Goal: Task Accomplishment & Management: Manage account settings

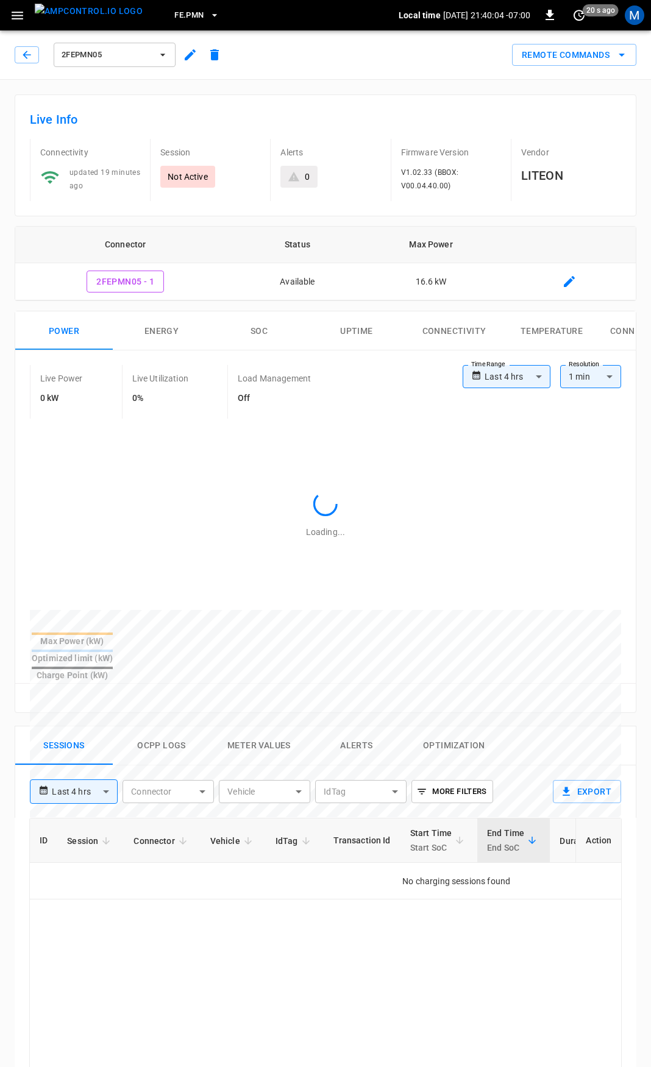
click at [12, 55] on div "2FEPMN05" at bounding box center [118, 52] width 217 height 34
click at [24, 54] on icon "button" at bounding box center [27, 55] width 8 height 8
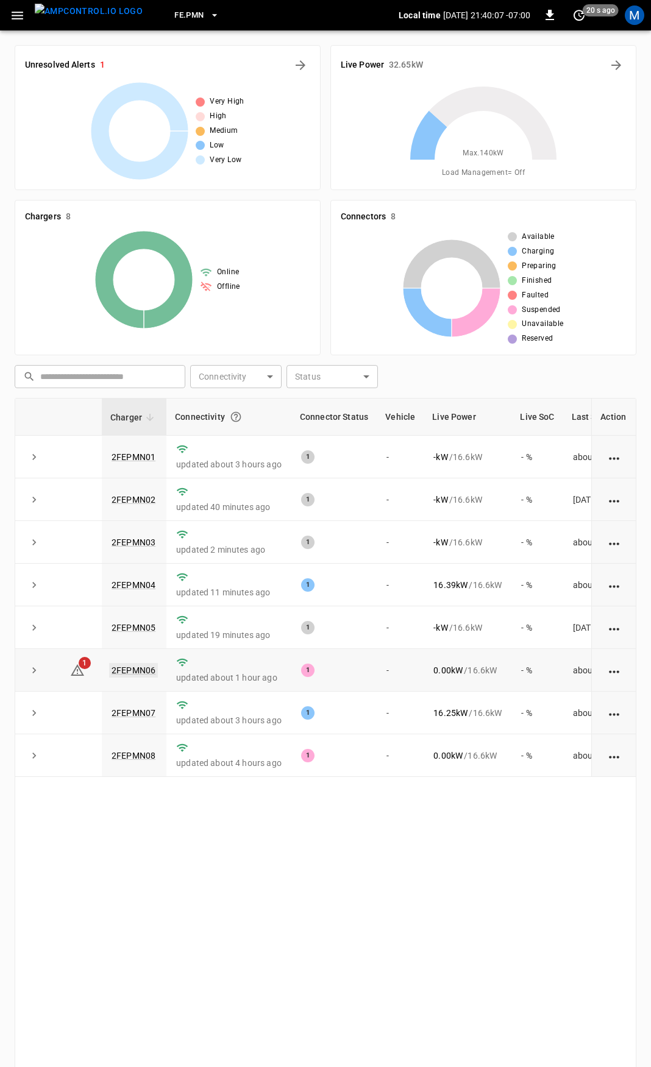
click at [138, 672] on link "2FEPMN06" at bounding box center [133, 670] width 49 height 15
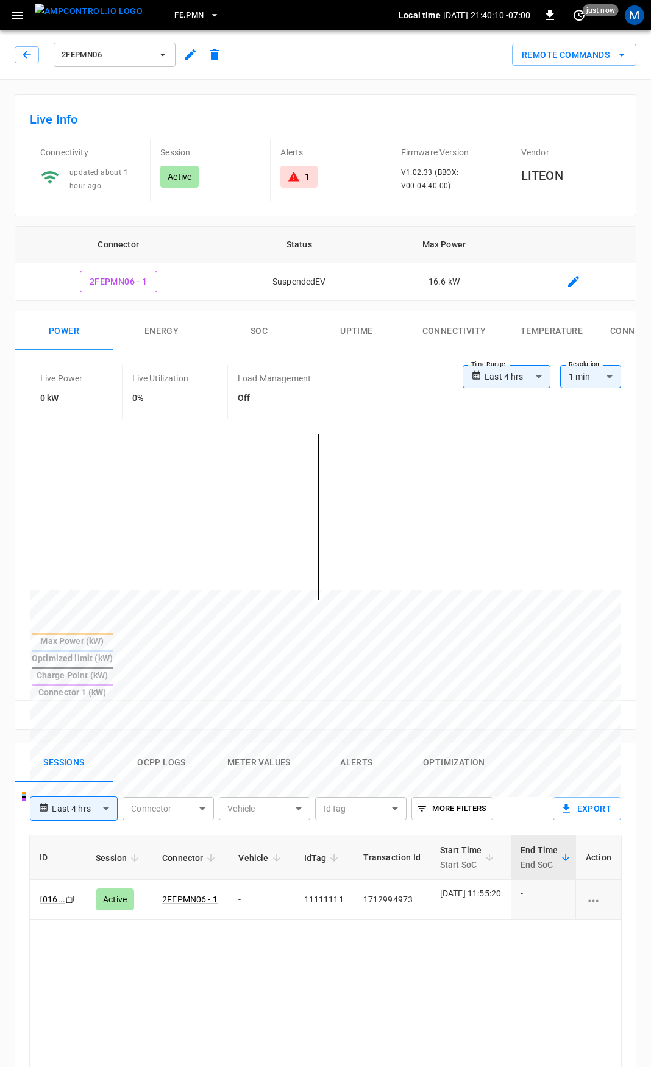
click at [301, 182] on div "1" at bounding box center [299, 177] width 22 height 12
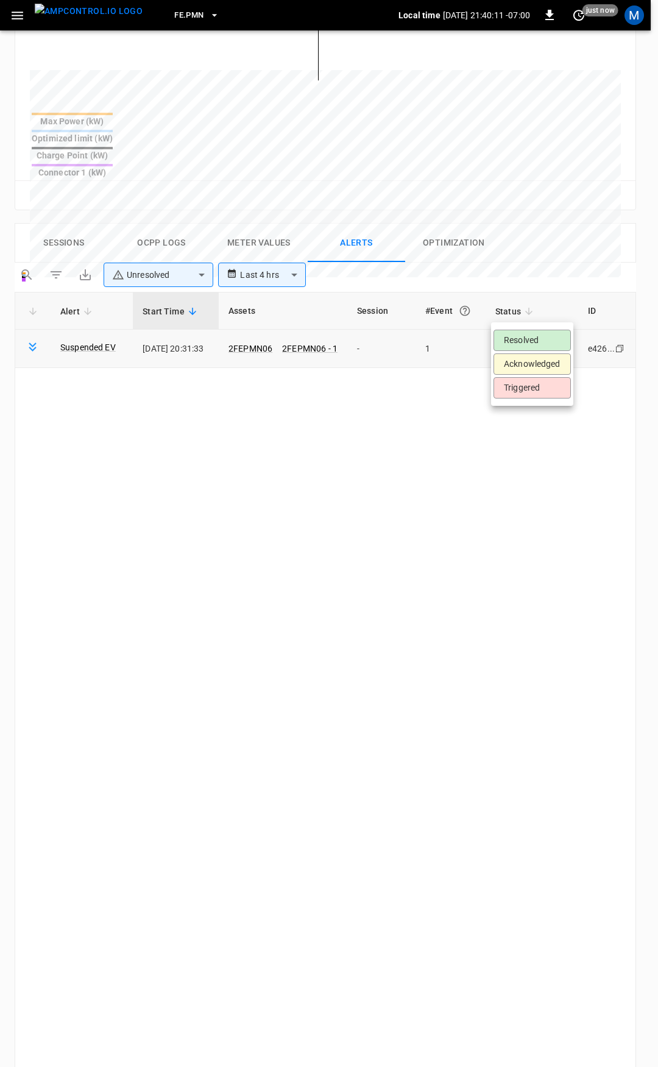
click at [527, 319] on body "**********" at bounding box center [329, 370] width 658 height 1781
click at [534, 343] on li "Resolved" at bounding box center [532, 340] width 77 height 21
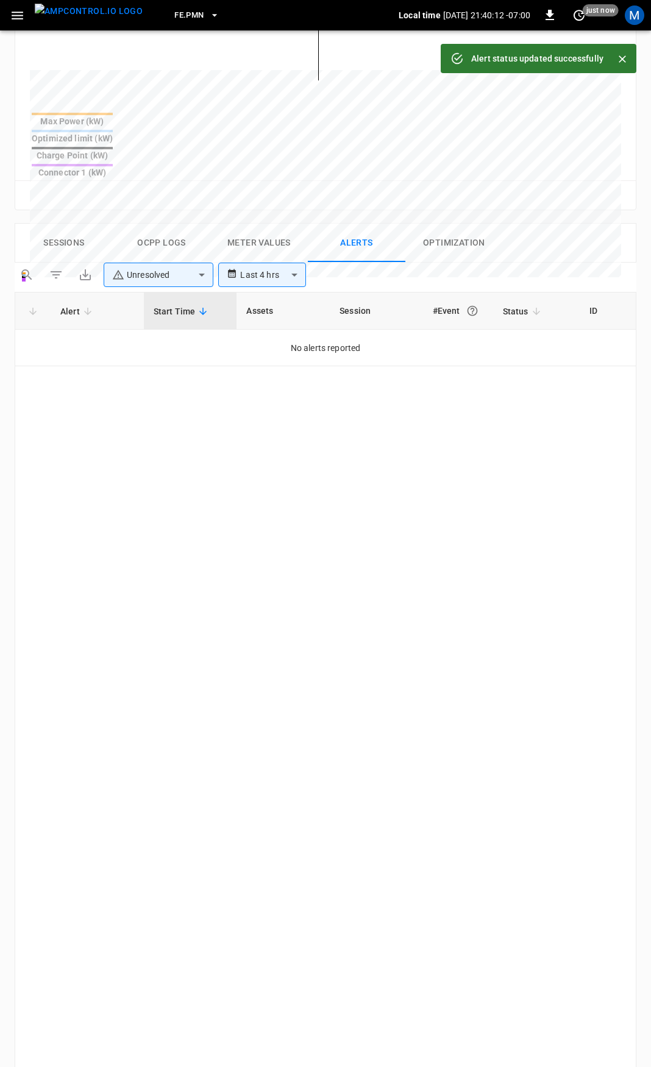
click at [18, 20] on icon "button" at bounding box center [17, 15] width 15 height 15
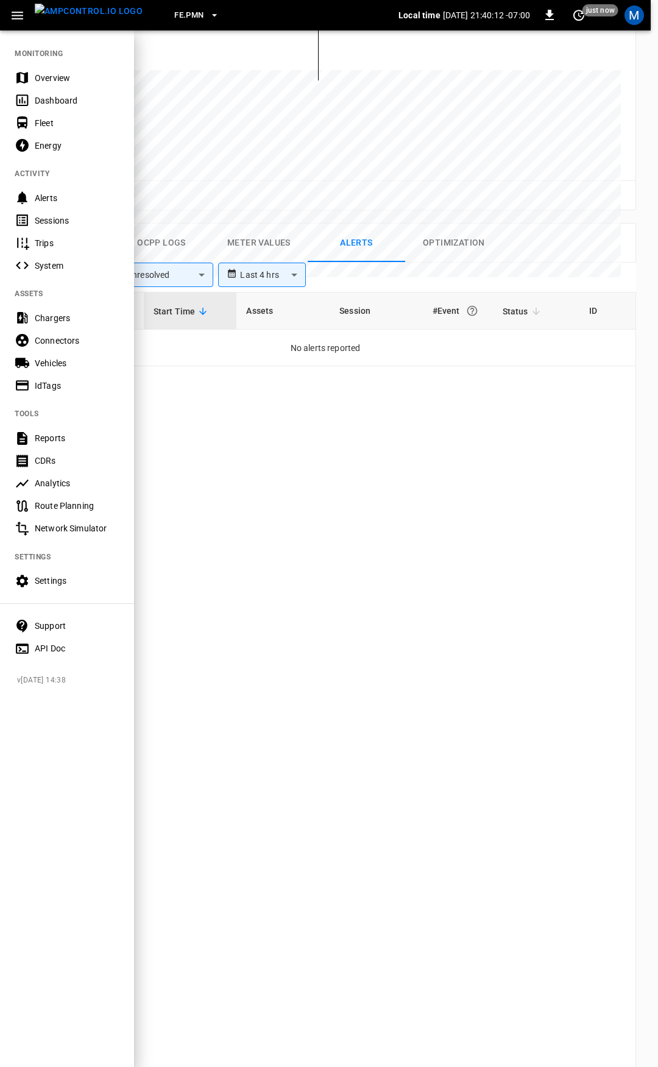
click at [48, 67] on div "Overview" at bounding box center [67, 77] width 134 height 23
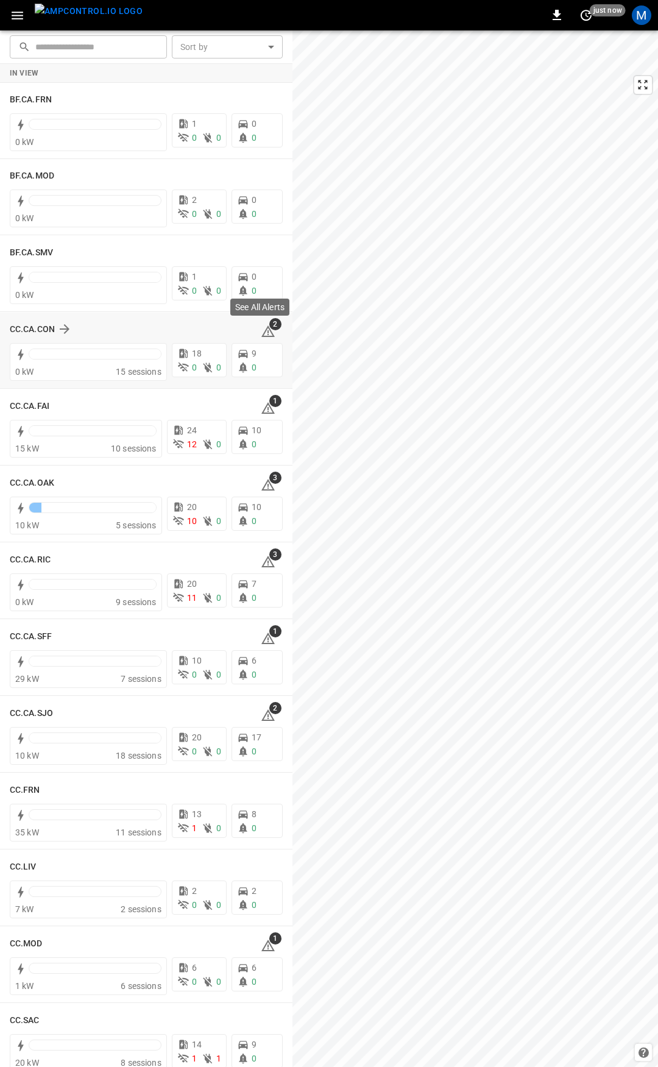
click at [262, 330] on icon at bounding box center [268, 331] width 15 height 15
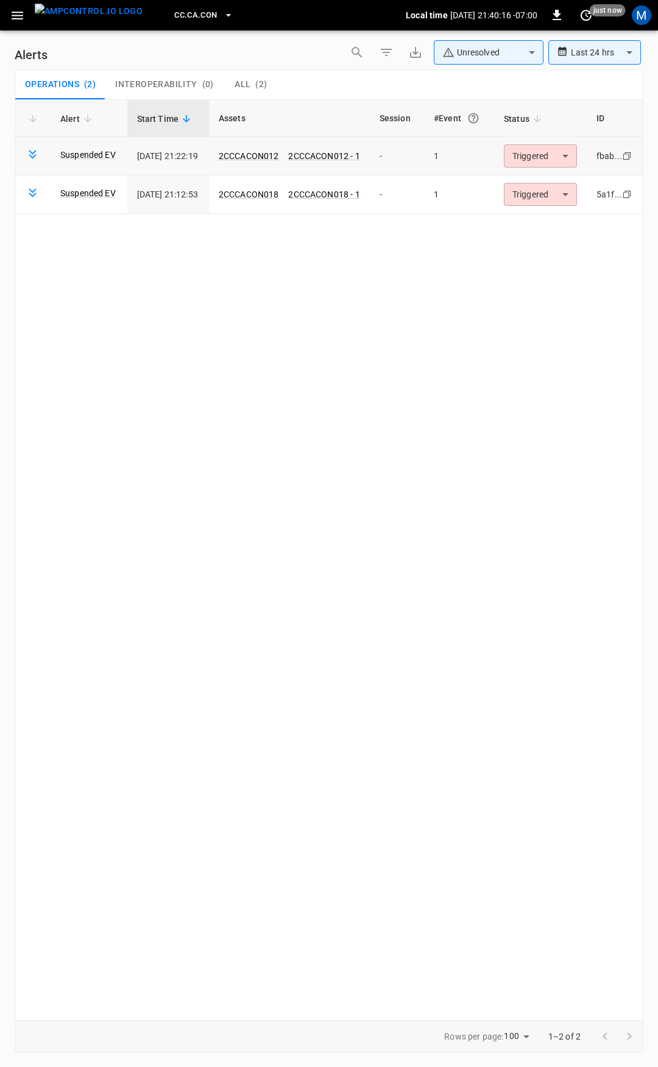
click at [552, 147] on body "**********" at bounding box center [329, 531] width 658 height 1063
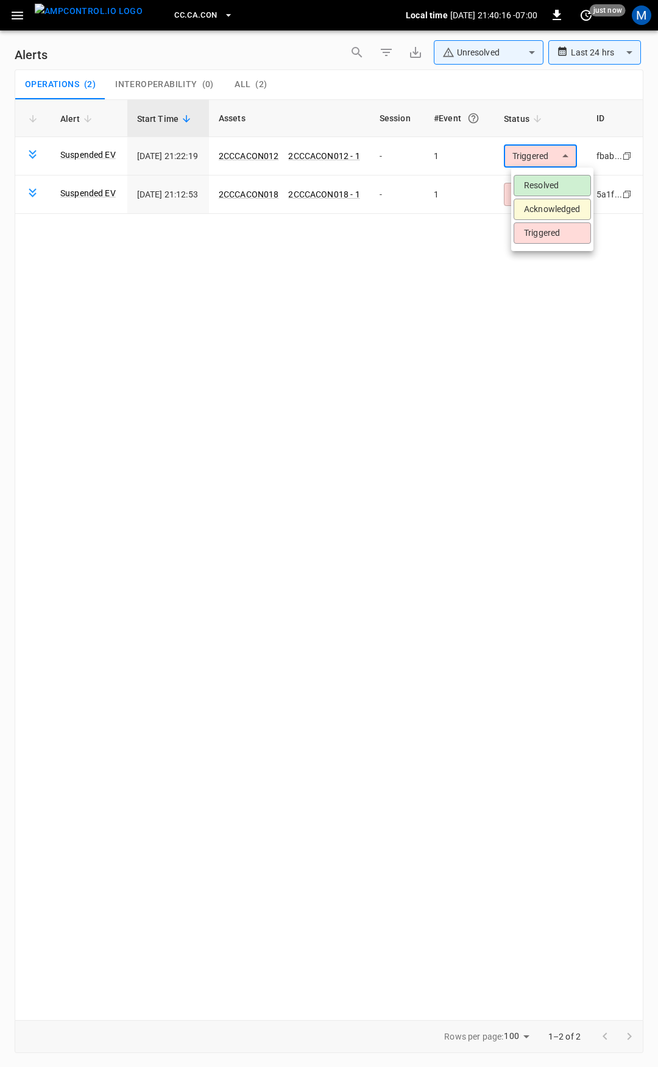
click at [547, 179] on li "Resolved" at bounding box center [552, 185] width 77 height 21
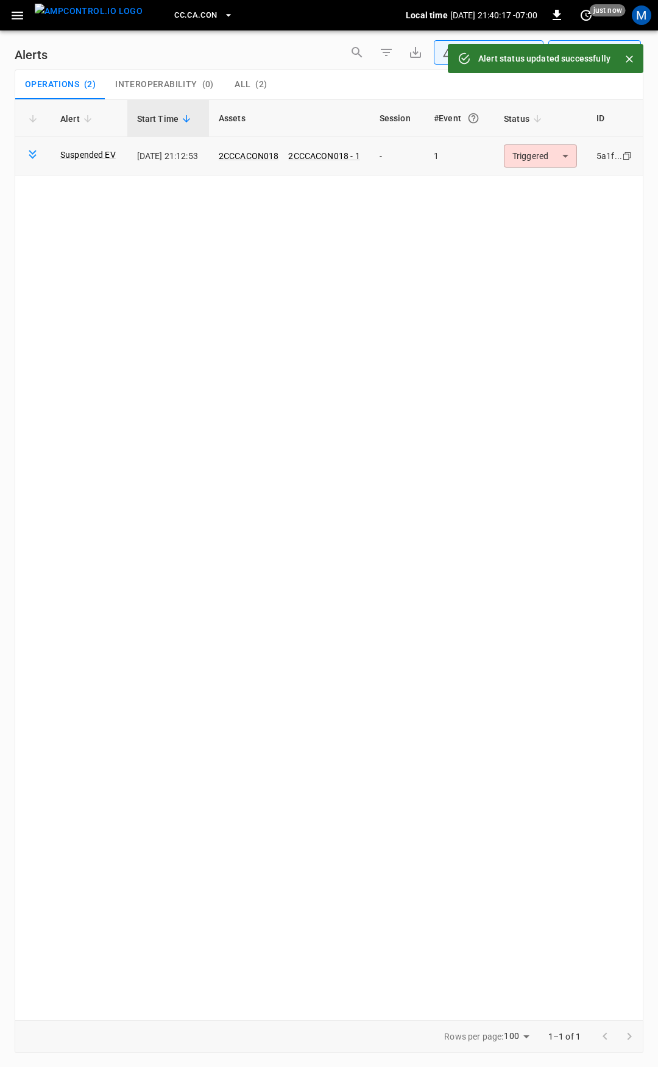
click at [556, 160] on body "**********" at bounding box center [329, 531] width 658 height 1063
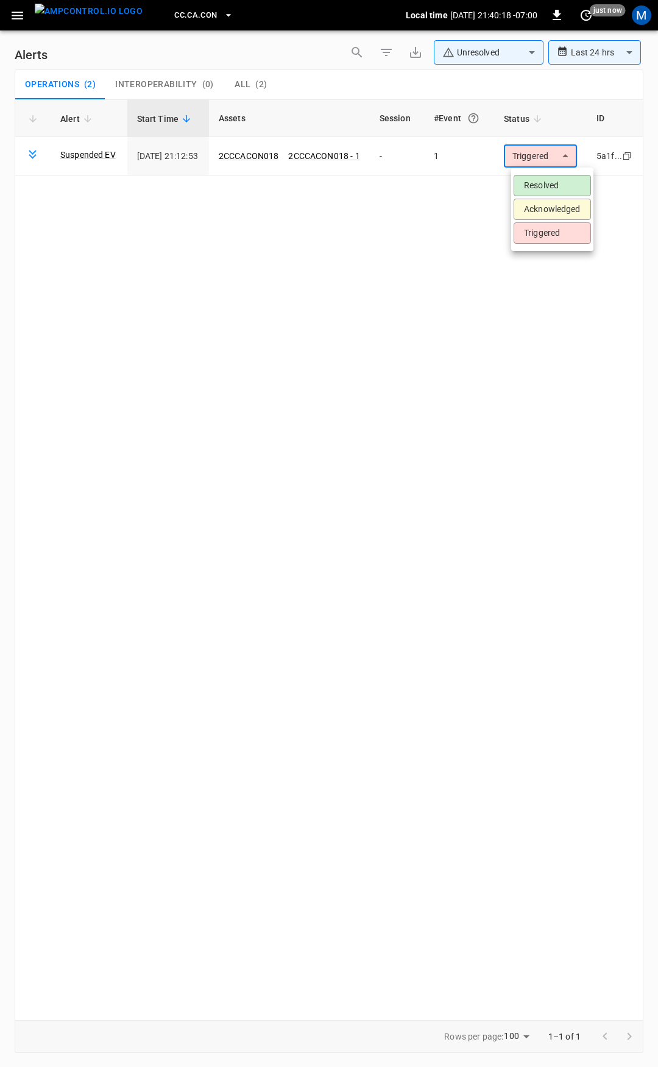
click at [559, 177] on li "Resolved" at bounding box center [552, 185] width 77 height 21
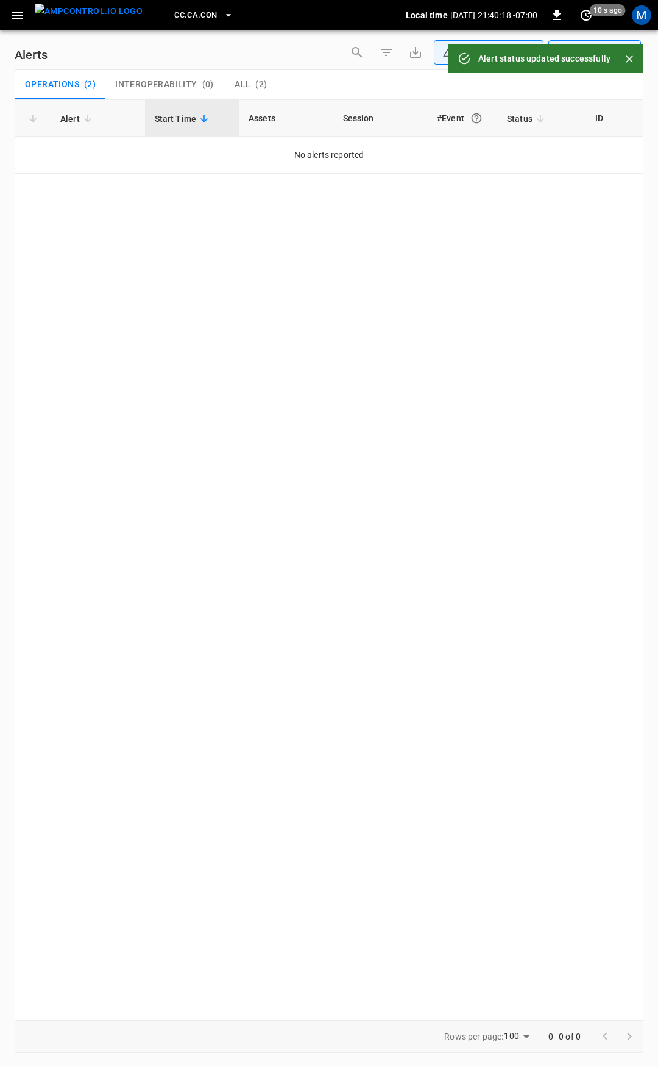
click at [20, 21] on icon "button" at bounding box center [17, 15] width 15 height 15
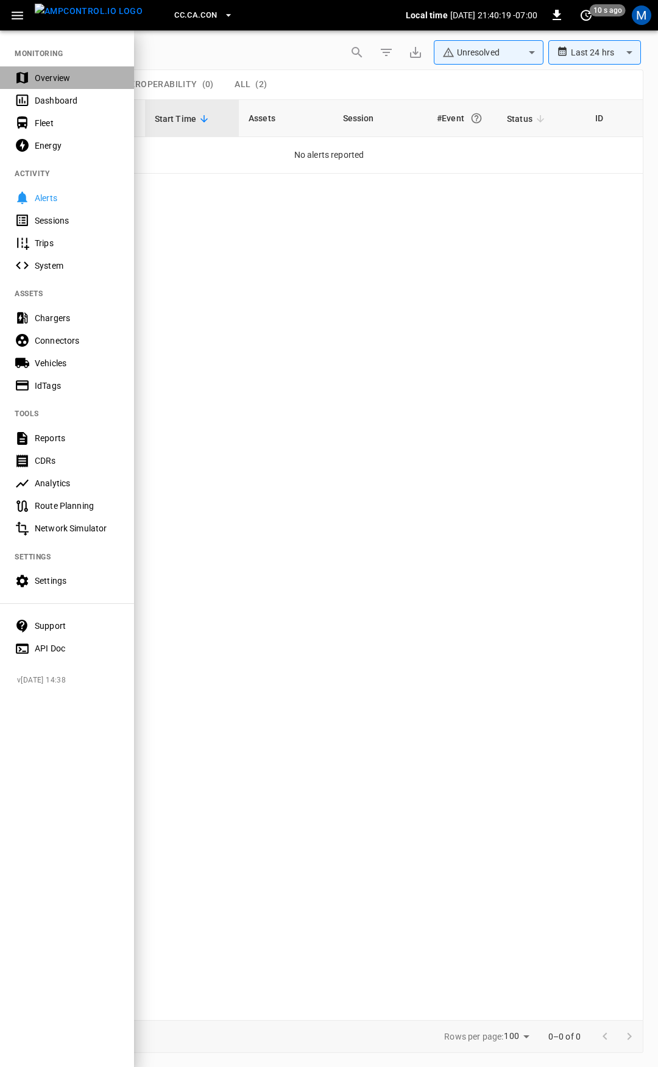
click at [46, 76] on div "Overview" at bounding box center [77, 78] width 85 height 12
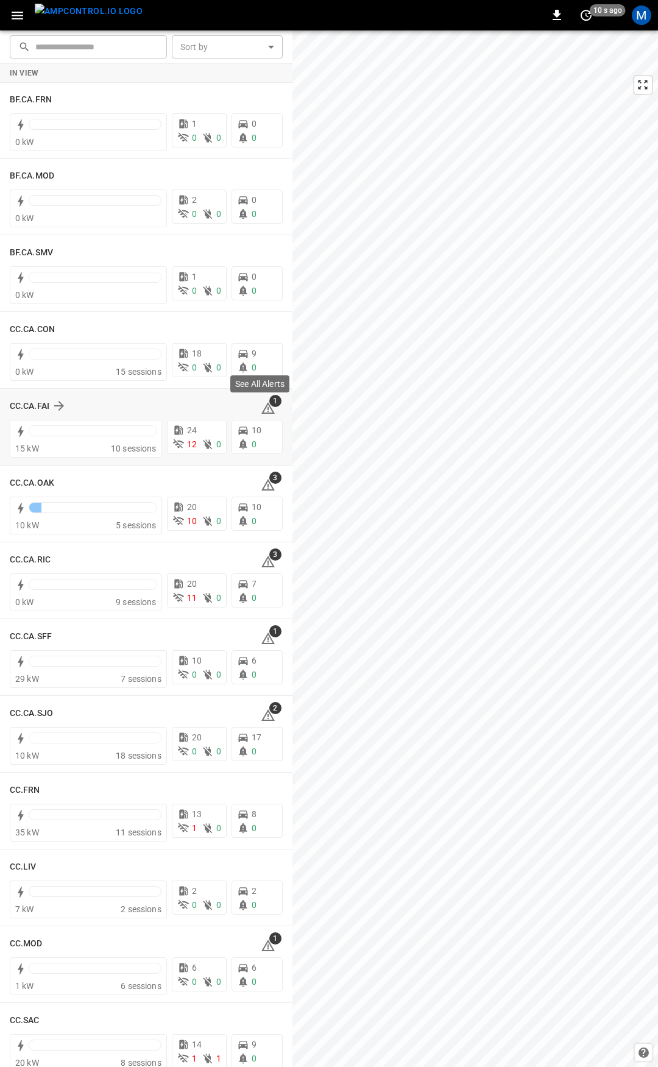
click at [269, 404] on span "1" at bounding box center [275, 401] width 12 height 12
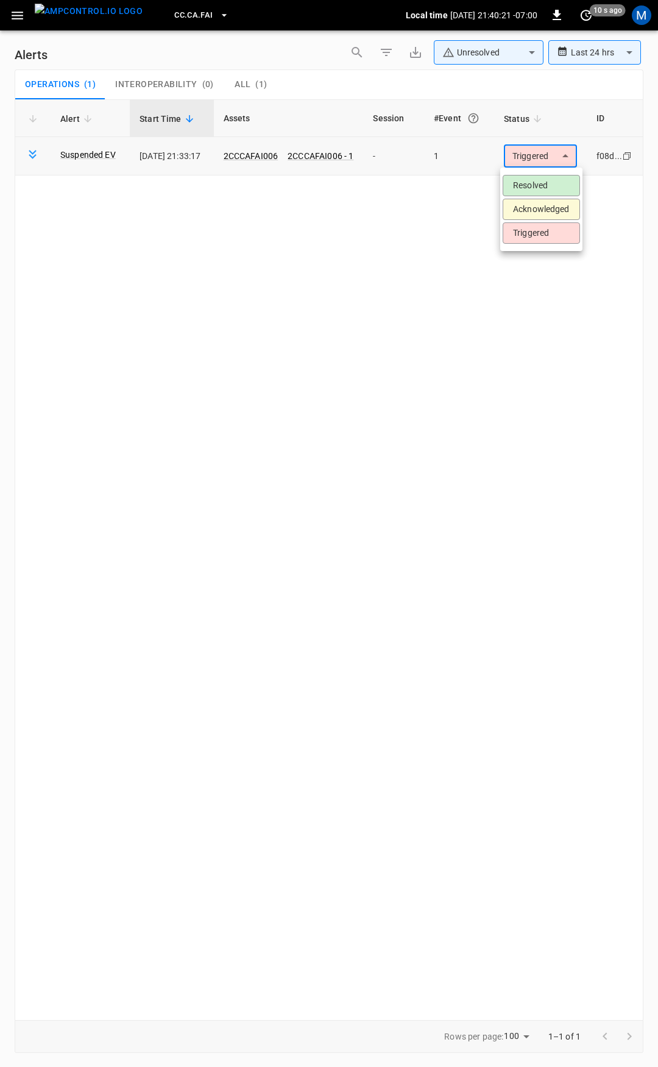
click at [553, 147] on body "**********" at bounding box center [329, 531] width 658 height 1063
click at [549, 181] on li "Resolved" at bounding box center [541, 185] width 77 height 21
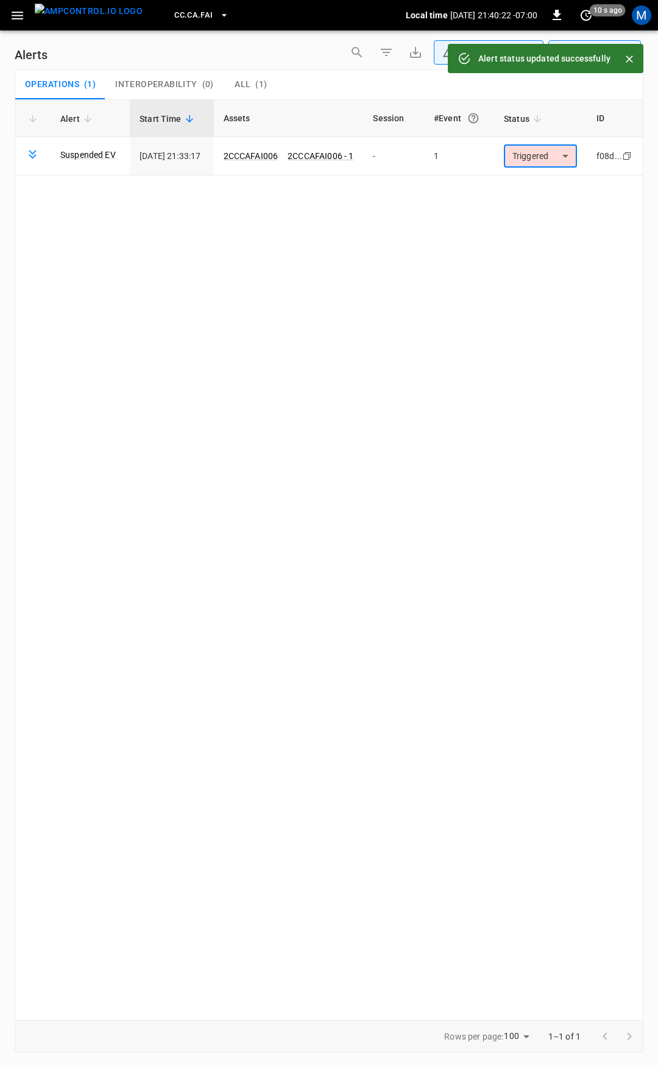
click at [22, 20] on icon "button" at bounding box center [17, 15] width 15 height 15
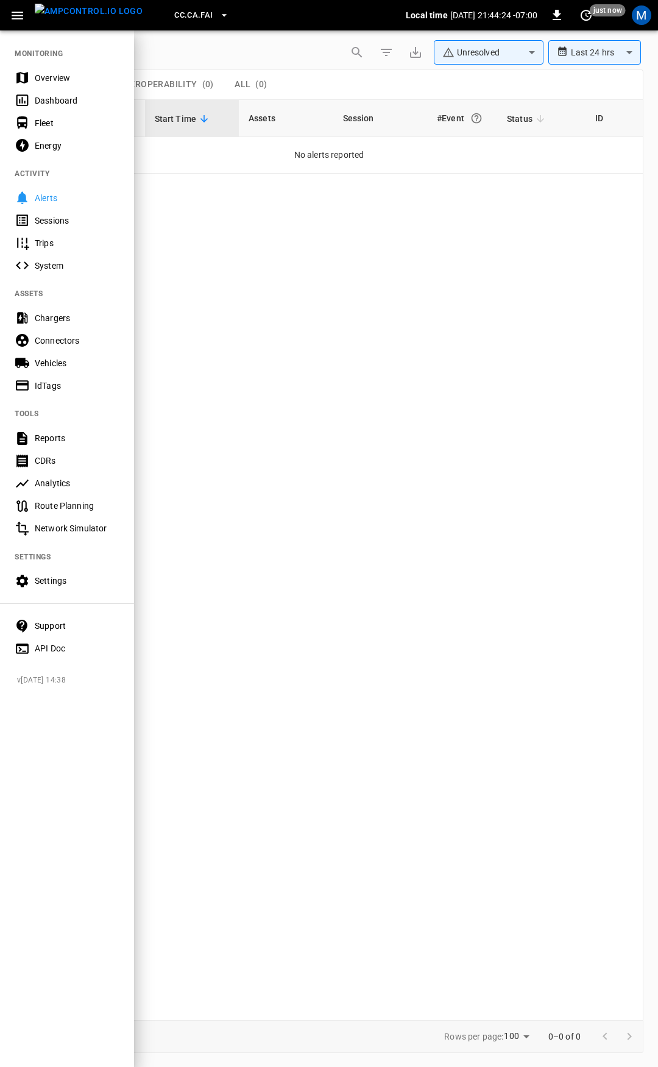
drag, startPoint x: 112, startPoint y: 400, endPoint x: 122, endPoint y: 410, distance: 13.4
click at [119, 406] on nav "MONITORING Overview Dashboard Fleet Energy ACTIVITY Alerts Sessions Trips Syste…" at bounding box center [67, 347] width 134 height 636
click at [257, 237] on div at bounding box center [329, 533] width 658 height 1067
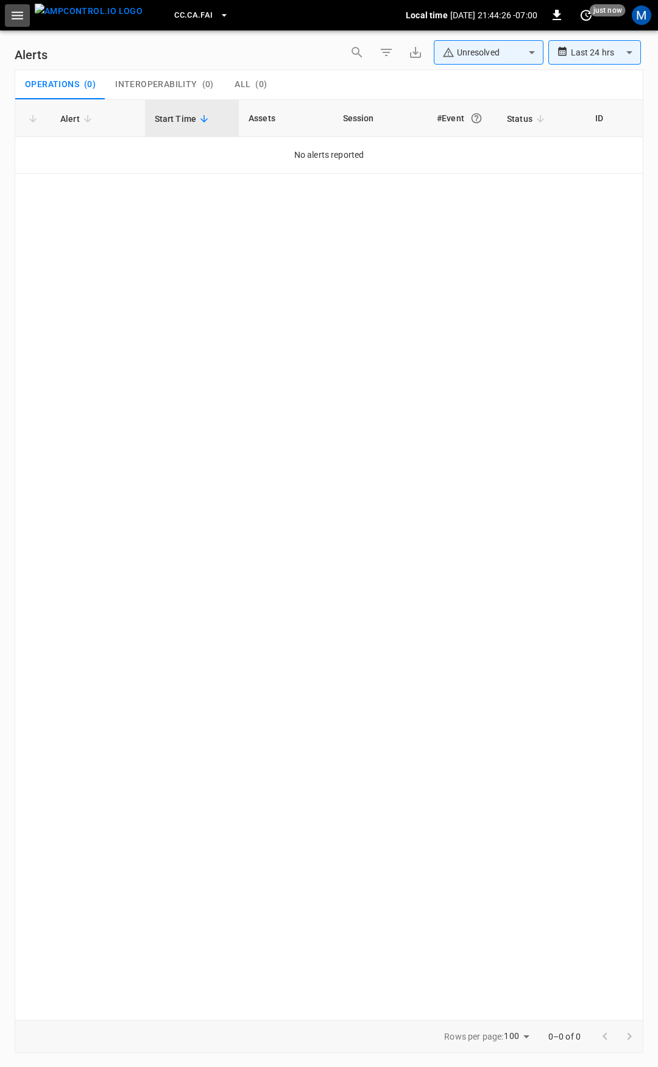
click at [10, 17] on icon "button" at bounding box center [17, 15] width 15 height 15
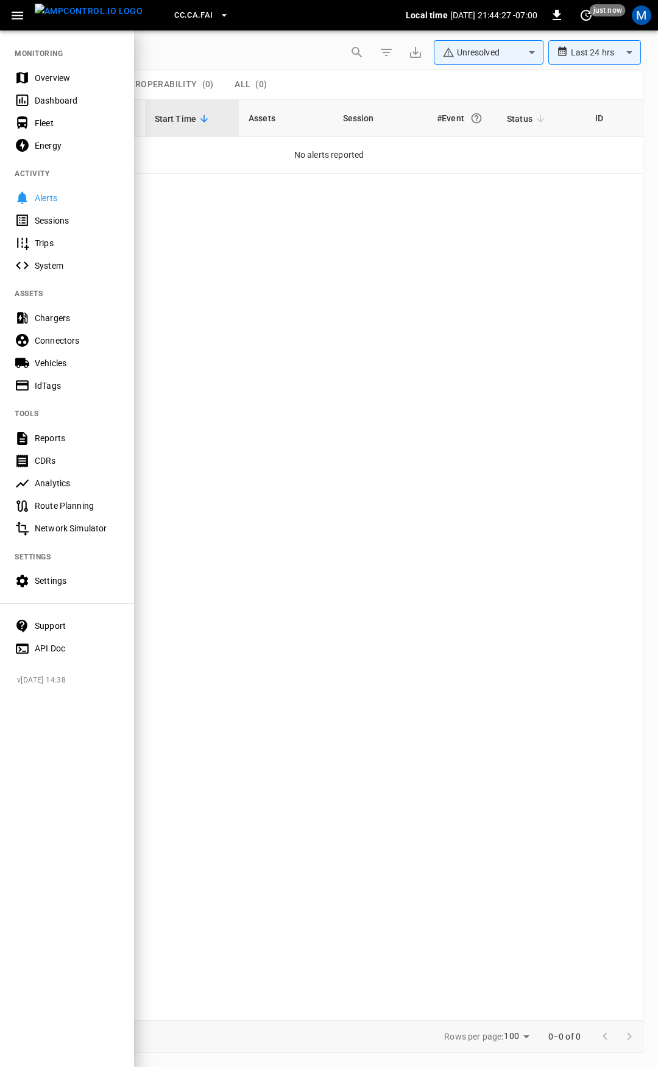
drag, startPoint x: 45, startPoint y: 73, endPoint x: 55, endPoint y: 115, distance: 43.8
click at [46, 73] on div "Overview" at bounding box center [77, 78] width 85 height 12
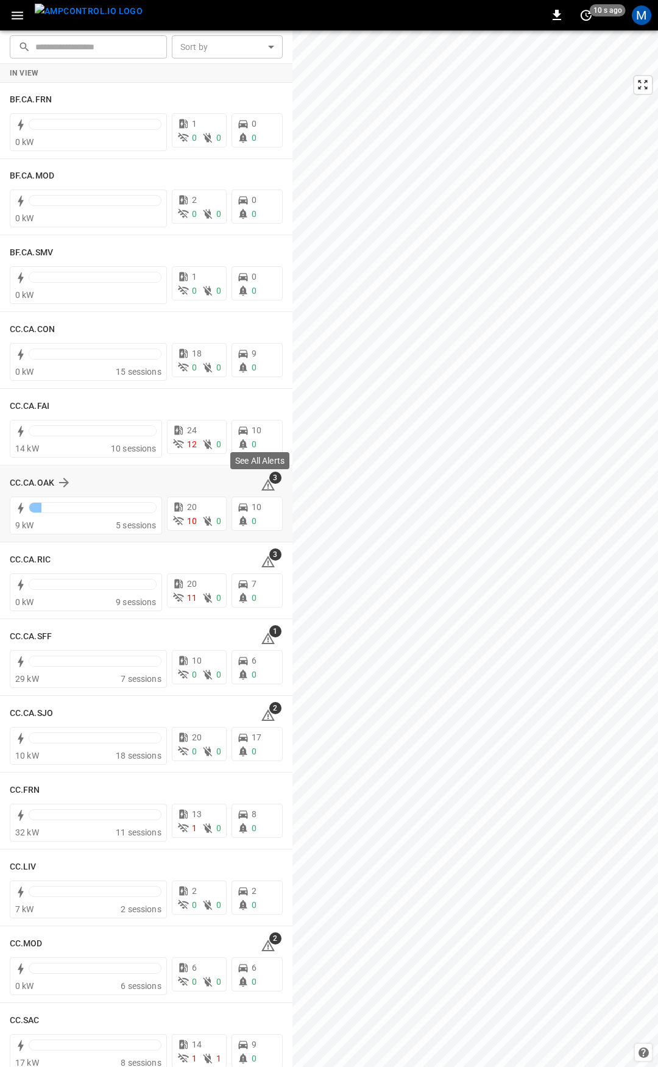
click at [262, 491] on icon at bounding box center [268, 485] width 13 height 12
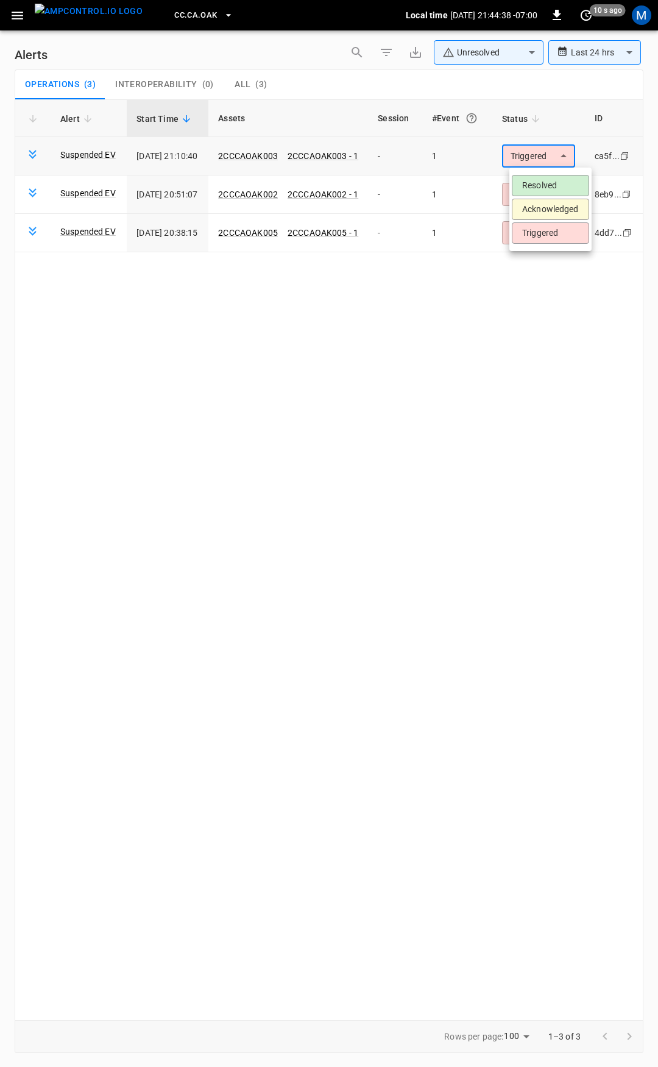
click at [545, 146] on body "**********" at bounding box center [329, 531] width 658 height 1063
click at [544, 179] on li "Resolved" at bounding box center [550, 185] width 77 height 21
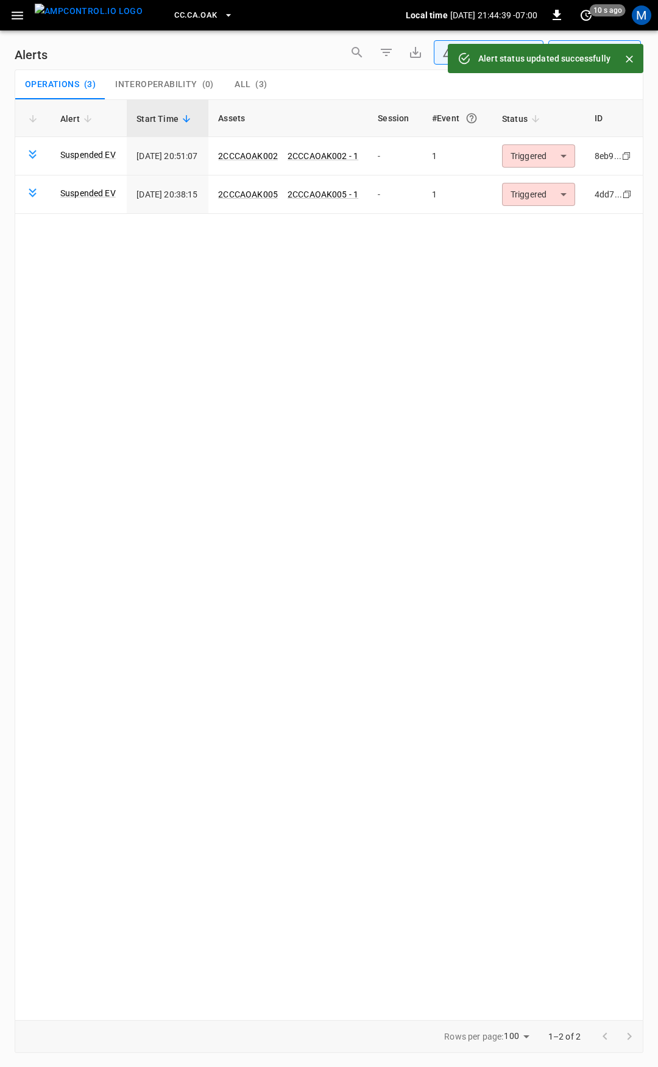
click at [557, 157] on body "**********" at bounding box center [329, 531] width 658 height 1063
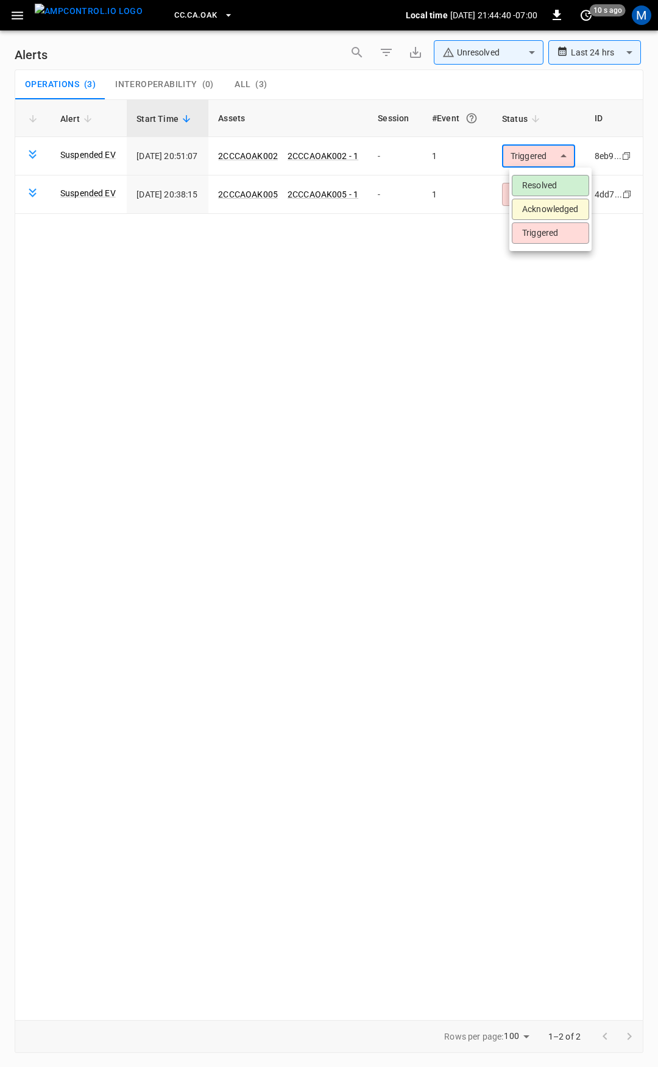
click at [553, 182] on li "Resolved" at bounding box center [550, 185] width 77 height 21
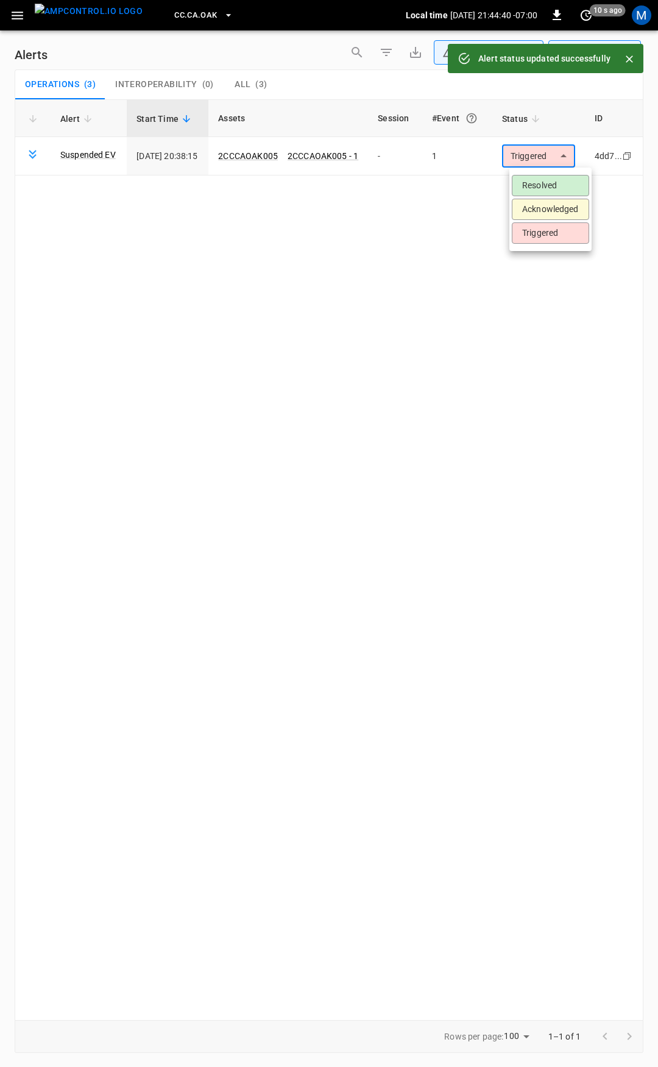
click at [551, 159] on body "**********" at bounding box center [329, 531] width 658 height 1063
click at [553, 180] on li "Resolved" at bounding box center [550, 185] width 77 height 21
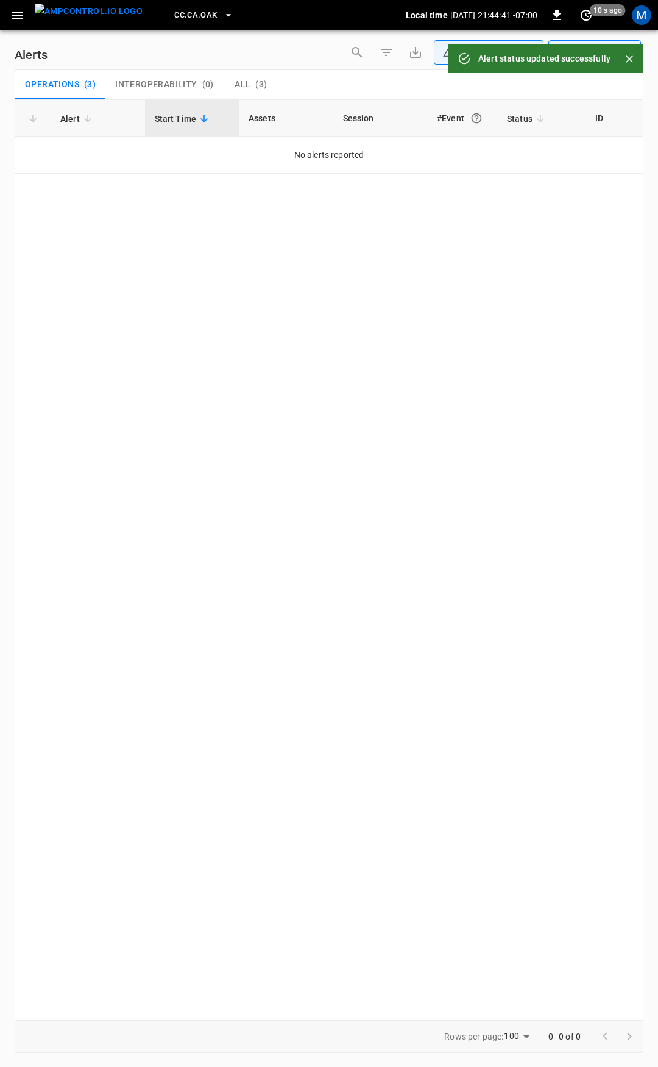
click at [15, 13] on icon "button" at bounding box center [17, 15] width 15 height 15
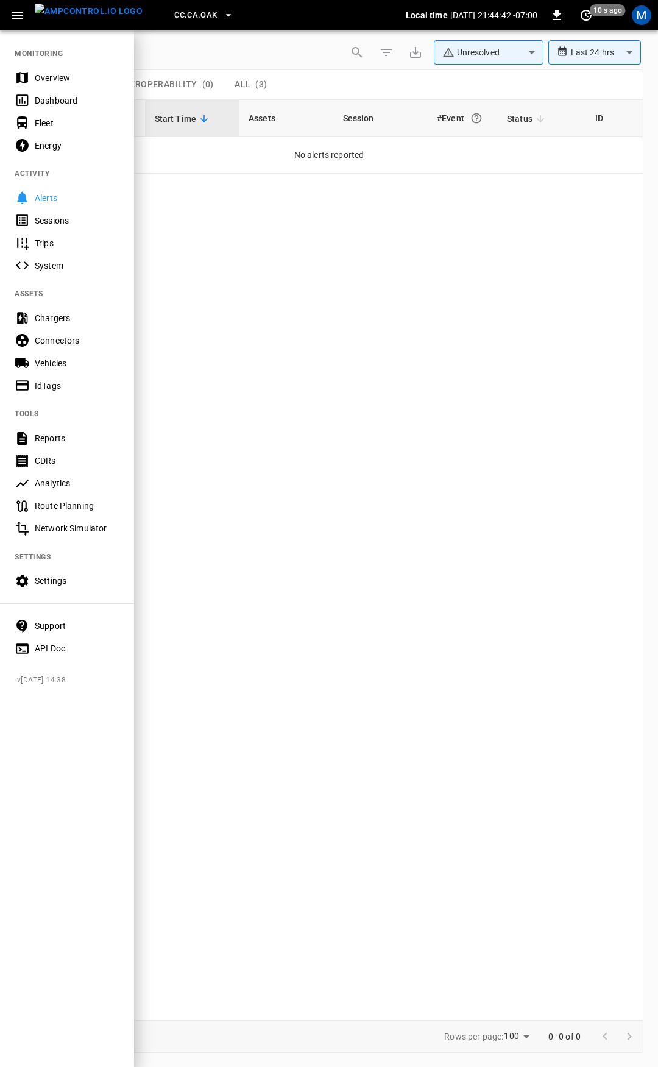
click at [55, 85] on div "Overview" at bounding box center [67, 77] width 134 height 23
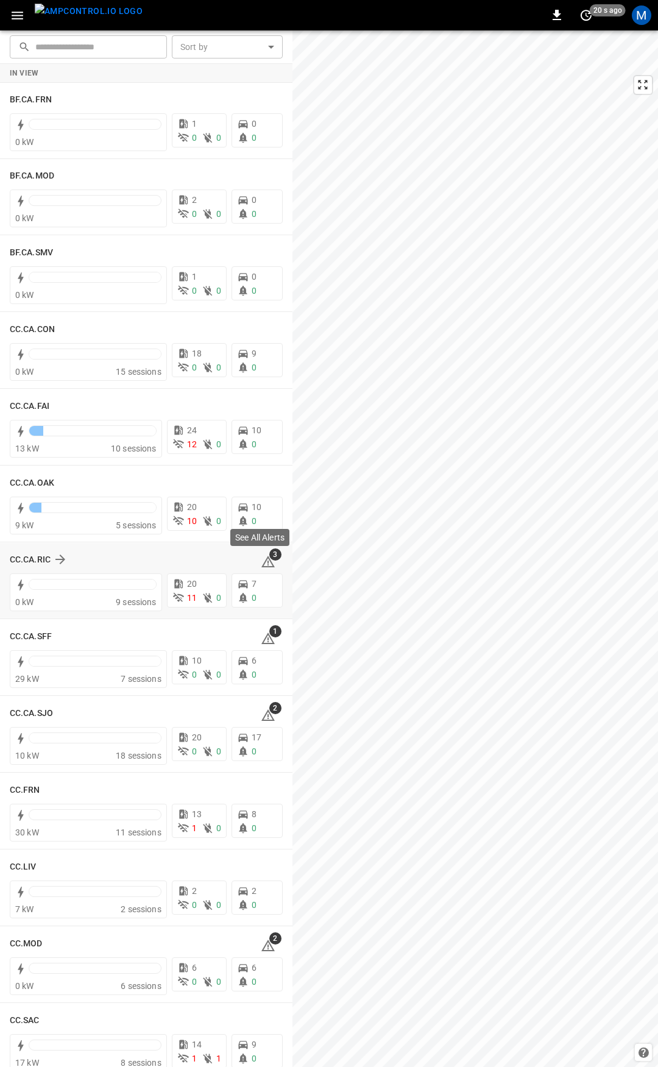
click at [262, 561] on icon at bounding box center [268, 562] width 15 height 15
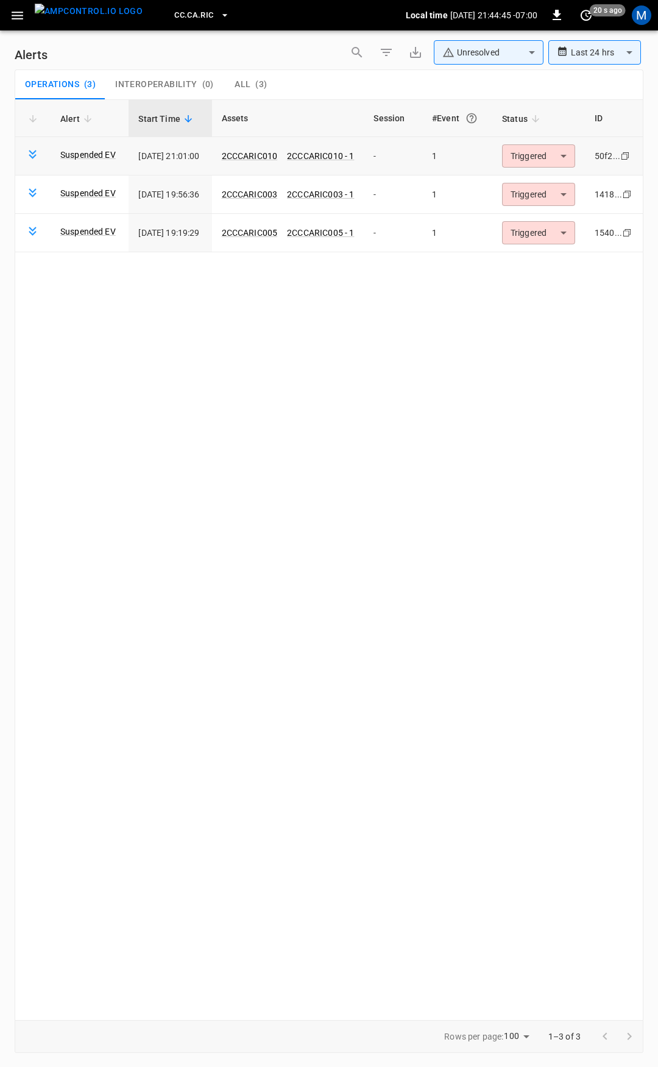
click at [536, 157] on body "**********" at bounding box center [329, 531] width 658 height 1063
click at [539, 187] on li "Resolved" at bounding box center [543, 185] width 77 height 21
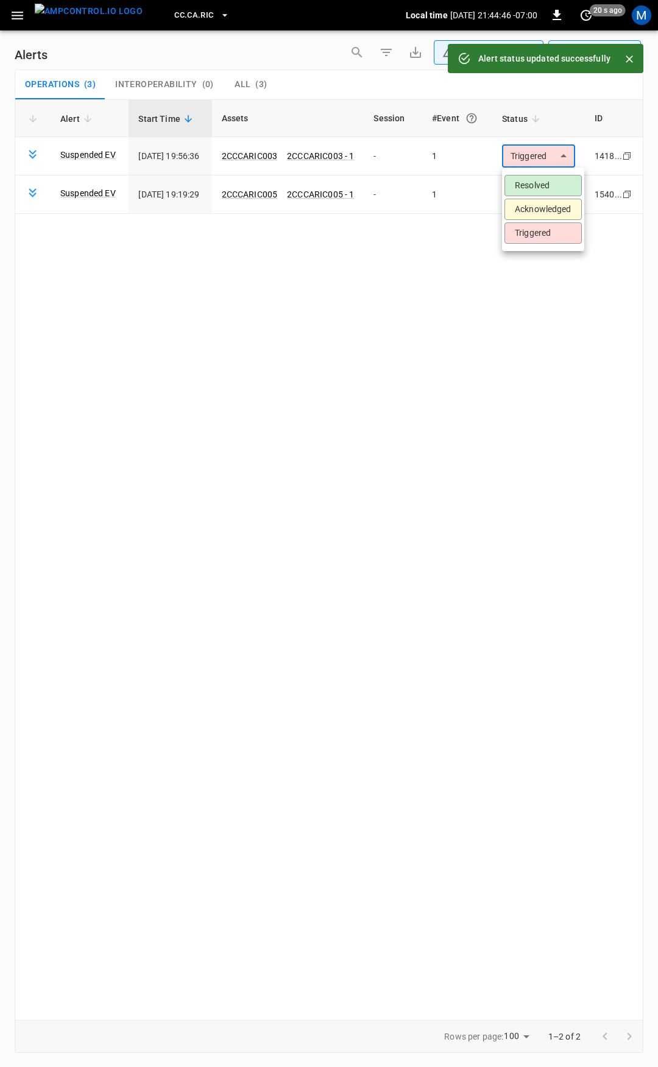
click at [547, 154] on body "**********" at bounding box center [329, 531] width 658 height 1063
click at [553, 187] on li "Resolved" at bounding box center [543, 185] width 77 height 21
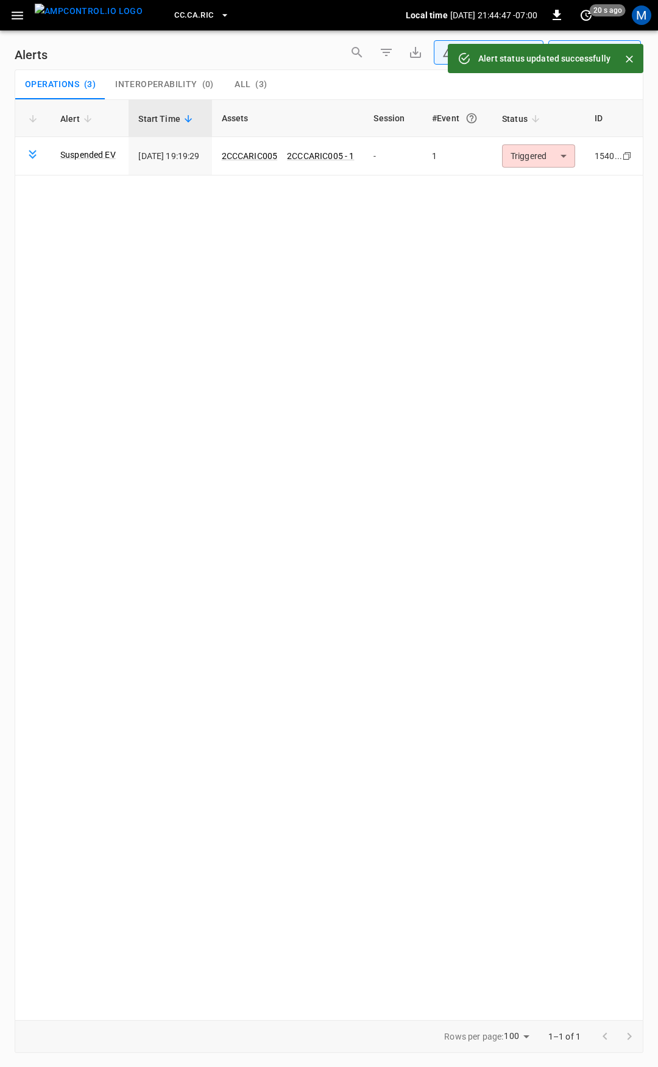
click at [555, 160] on body "**********" at bounding box center [329, 531] width 658 height 1063
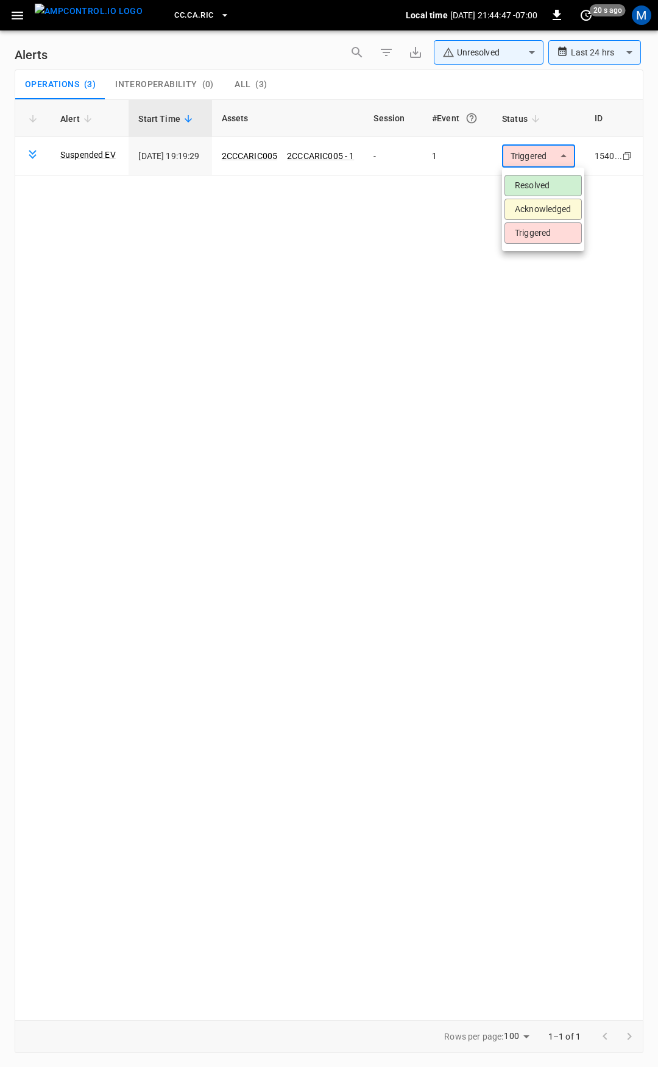
click at [552, 180] on li "Resolved" at bounding box center [543, 185] width 77 height 21
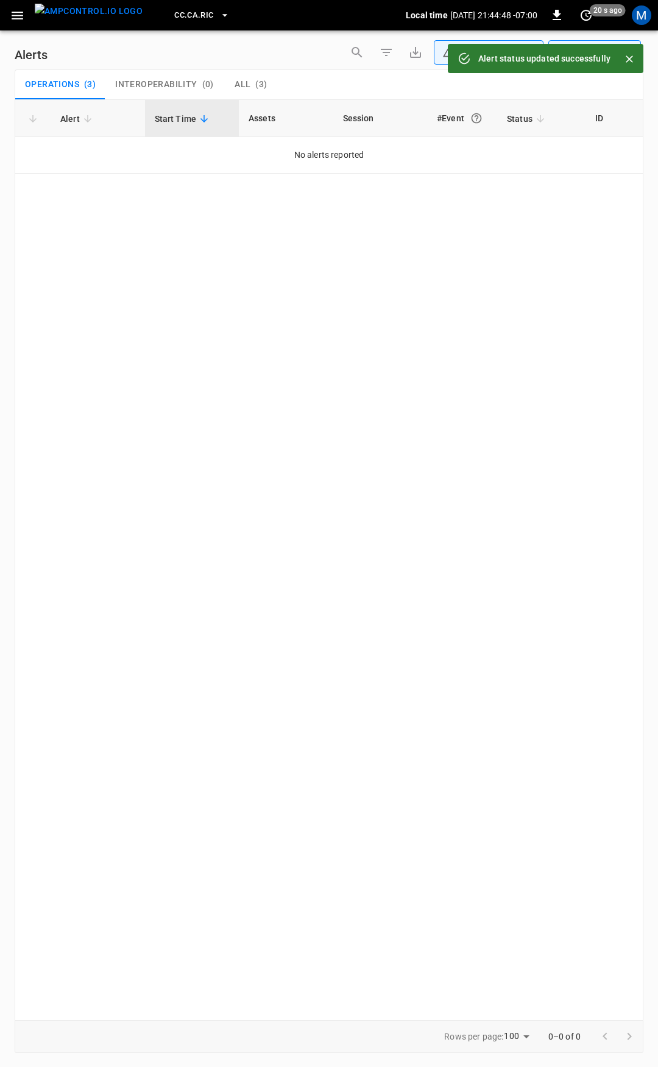
click at [25, 16] on button "button" at bounding box center [17, 15] width 25 height 23
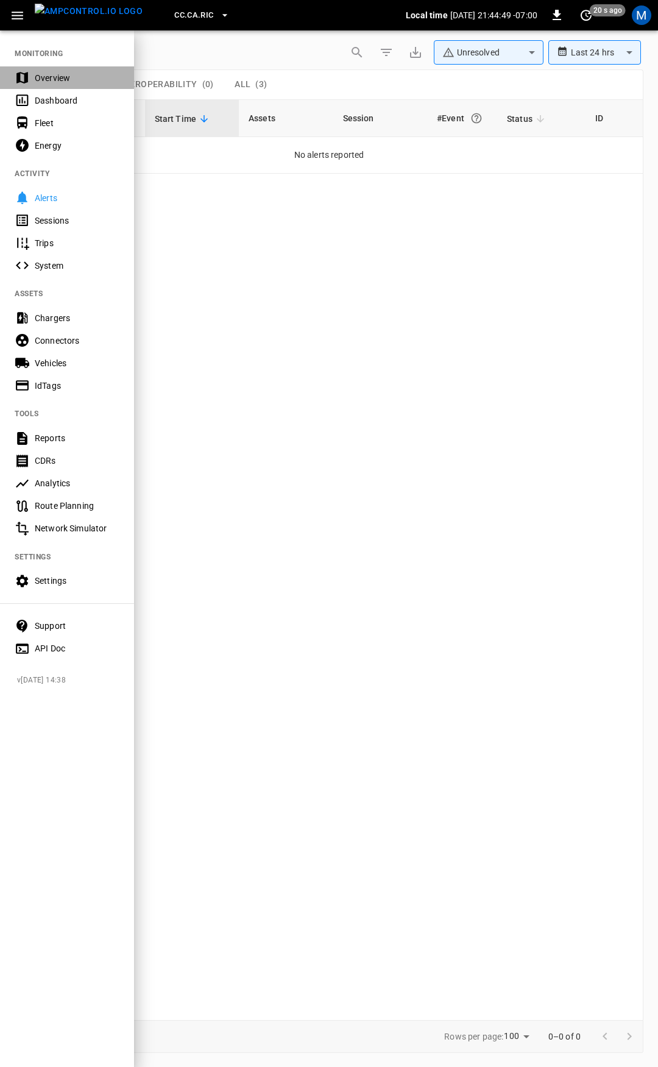
click at [69, 72] on div "Overview" at bounding box center [77, 78] width 85 height 12
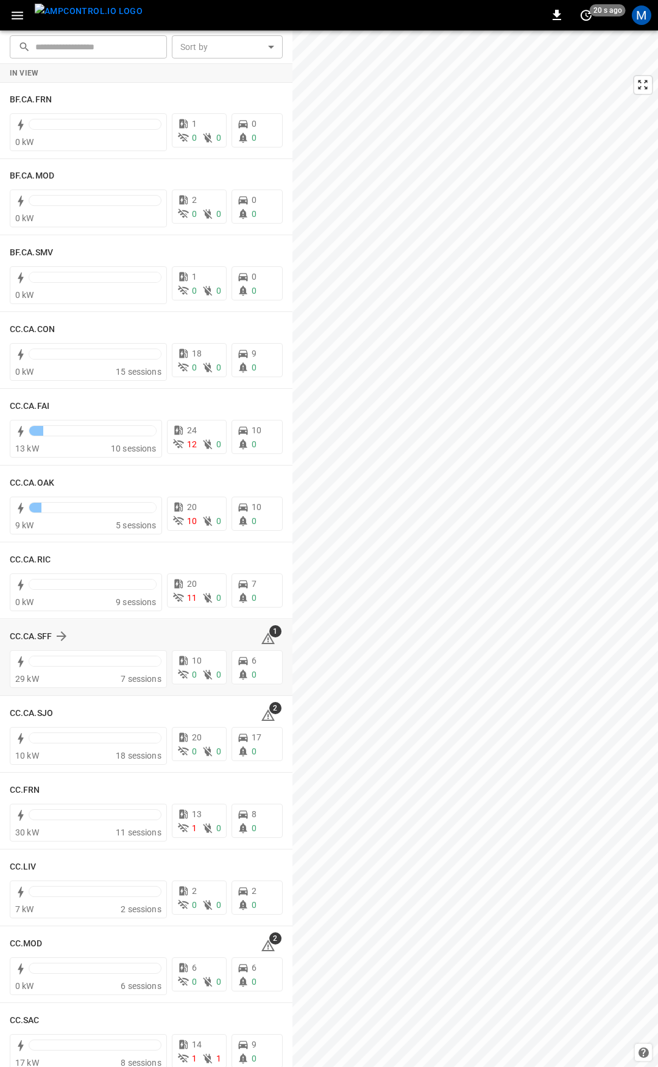
click at [265, 641] on icon at bounding box center [268, 639] width 15 height 15
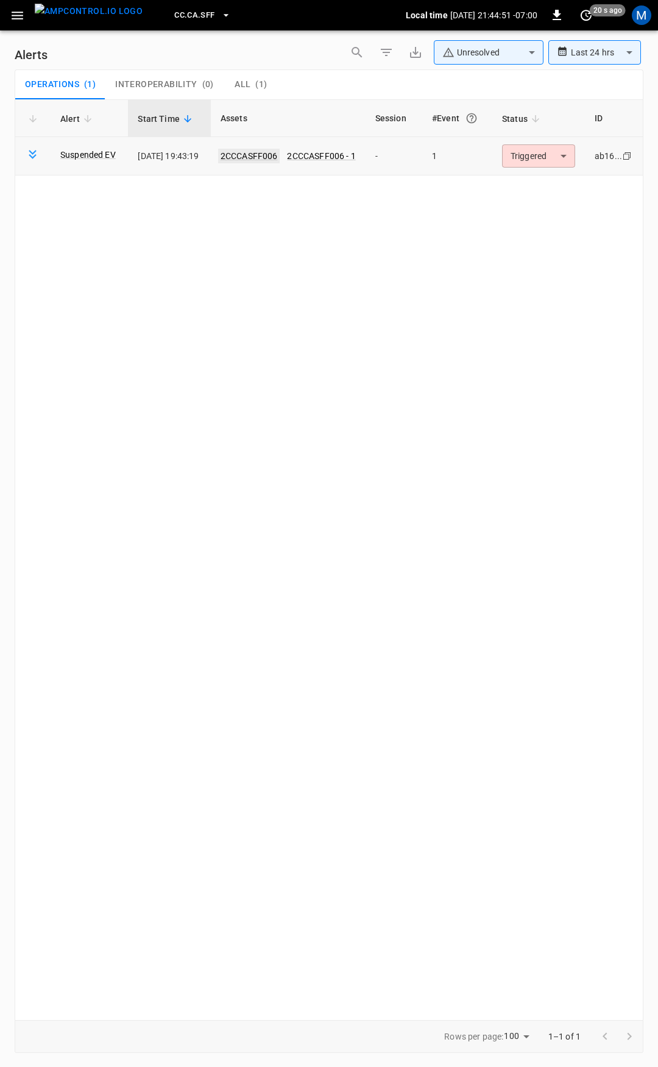
click at [235, 157] on link "2CCCASFF006" at bounding box center [249, 156] width 62 height 15
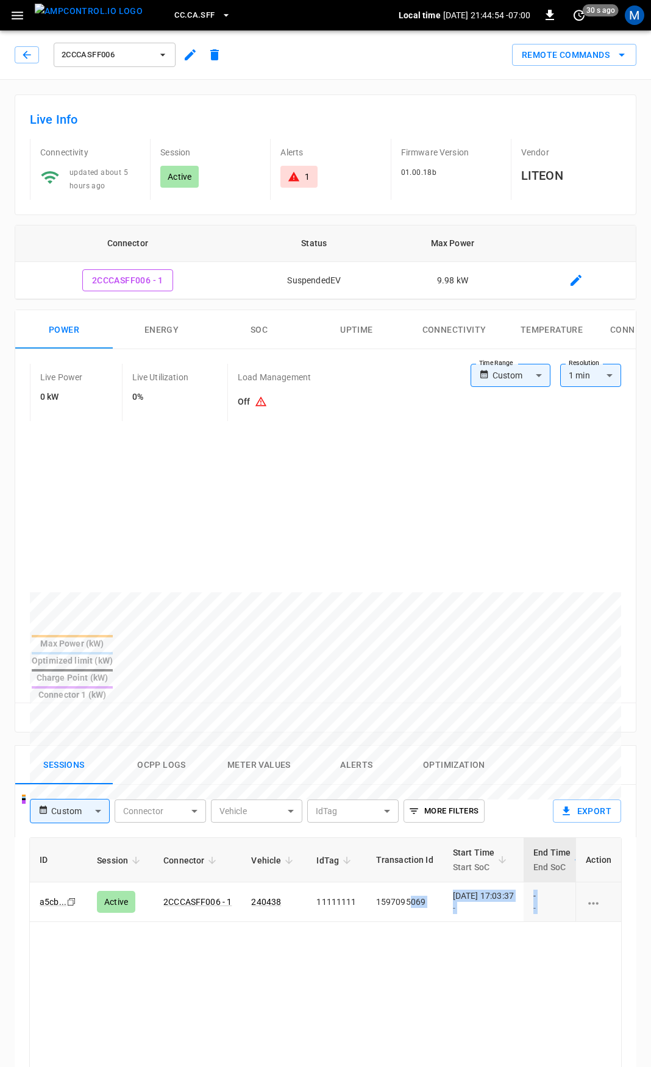
scroll to position [0, 319]
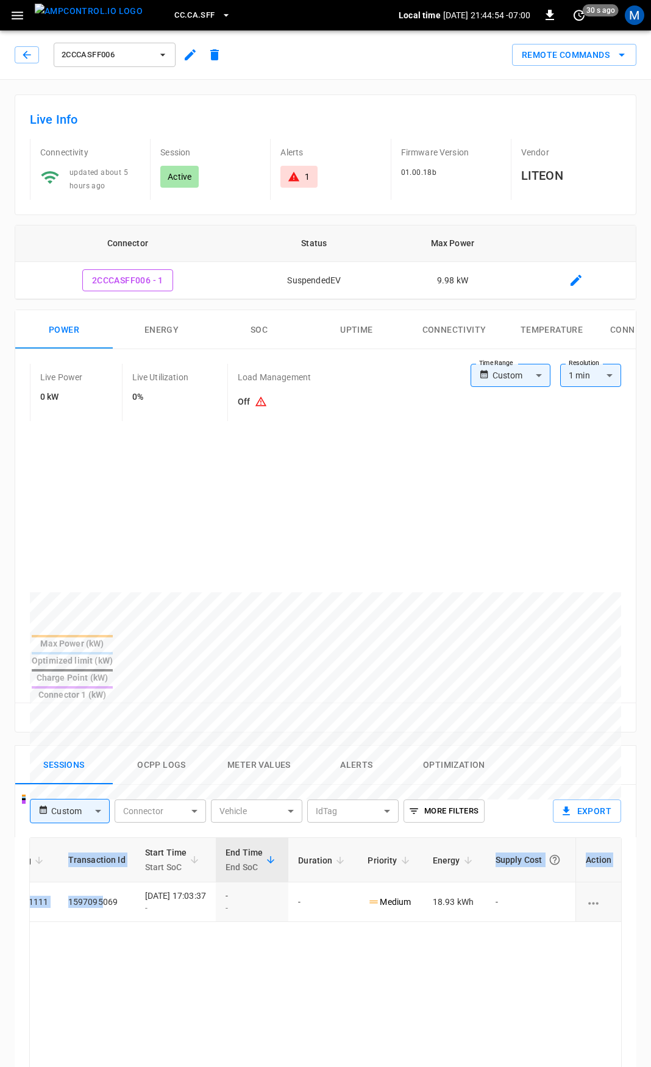
drag, startPoint x: 440, startPoint y: 860, endPoint x: 658, endPoint y: 868, distance: 217.8
click at [650, 868] on html "CC.CA.SFF Local time [DATE] 21:44:54 -07:00 0 30 s ago M 2CCCASFF006 Remote Com…" at bounding box center [325, 816] width 651 height 1632
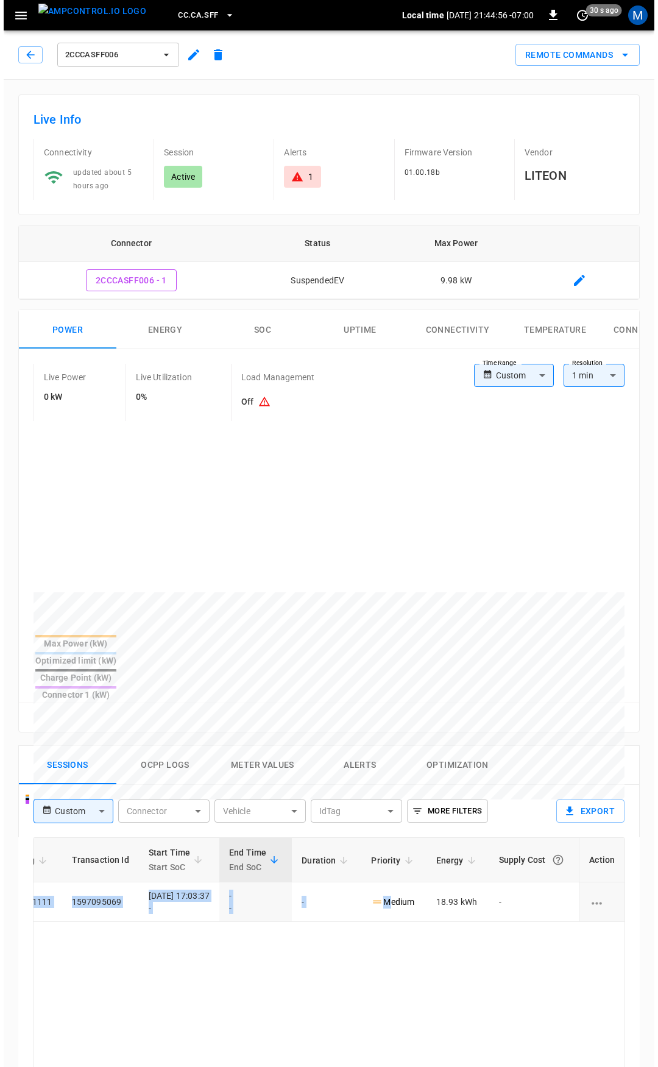
scroll to position [0, 0]
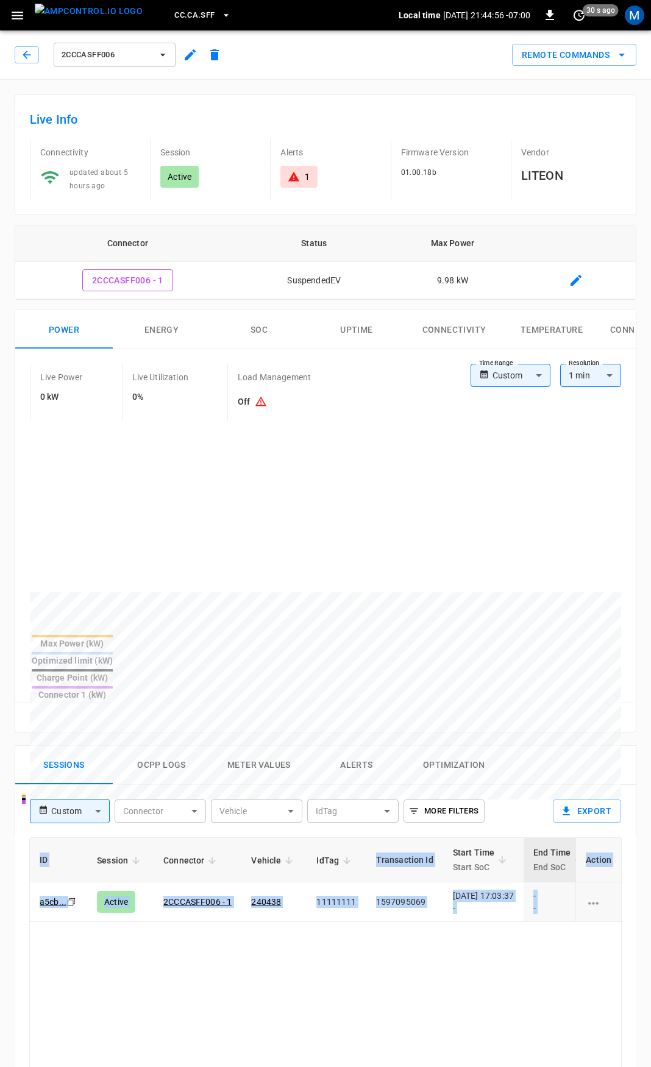
drag, startPoint x: 270, startPoint y: 860, endPoint x: -72, endPoint y: 852, distance: 342.1
click at [0, 852] on html "CC.CA.SFF Local time [DATE] 21:44:56 -07:00 0 30 s ago M 2CCCASFF006 Remote Com…" at bounding box center [325, 816] width 651 height 1632
click at [266, 883] on td "240438" at bounding box center [273, 903] width 65 height 40
click at [271, 895] on link "240438" at bounding box center [266, 902] width 35 height 15
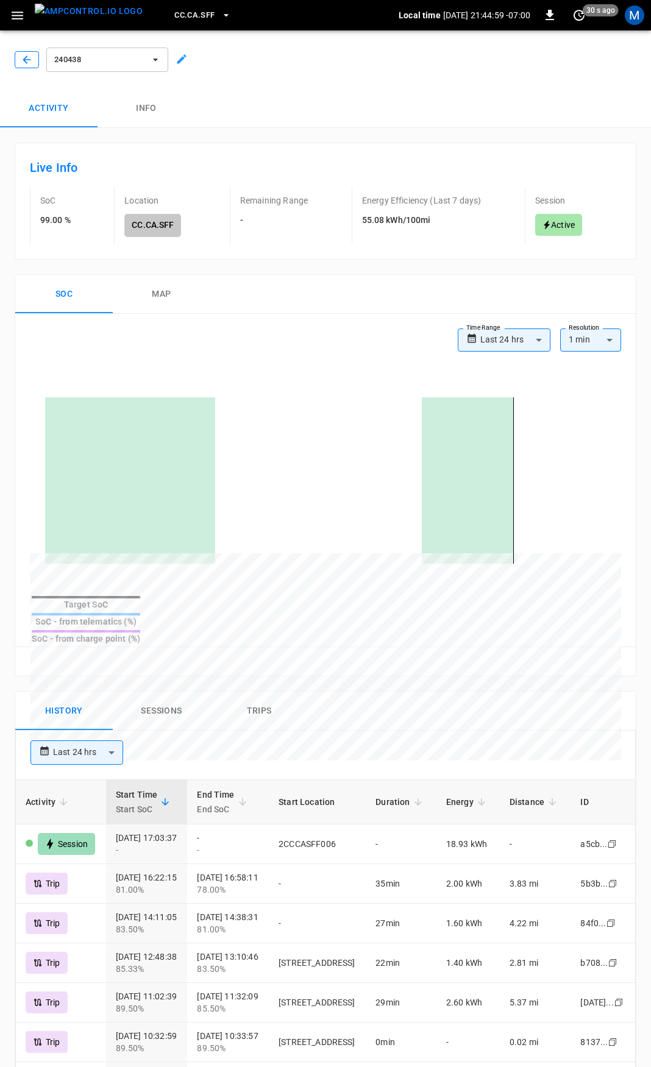
click at [16, 58] on button "button" at bounding box center [27, 59] width 24 height 17
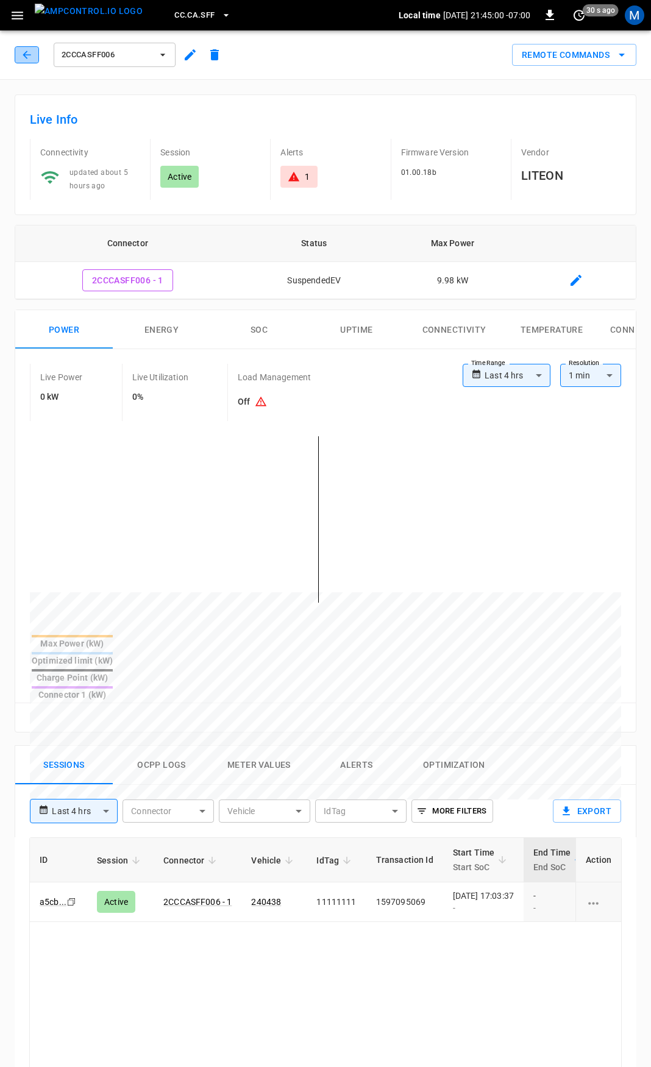
click at [27, 54] on icon "button" at bounding box center [27, 55] width 12 height 12
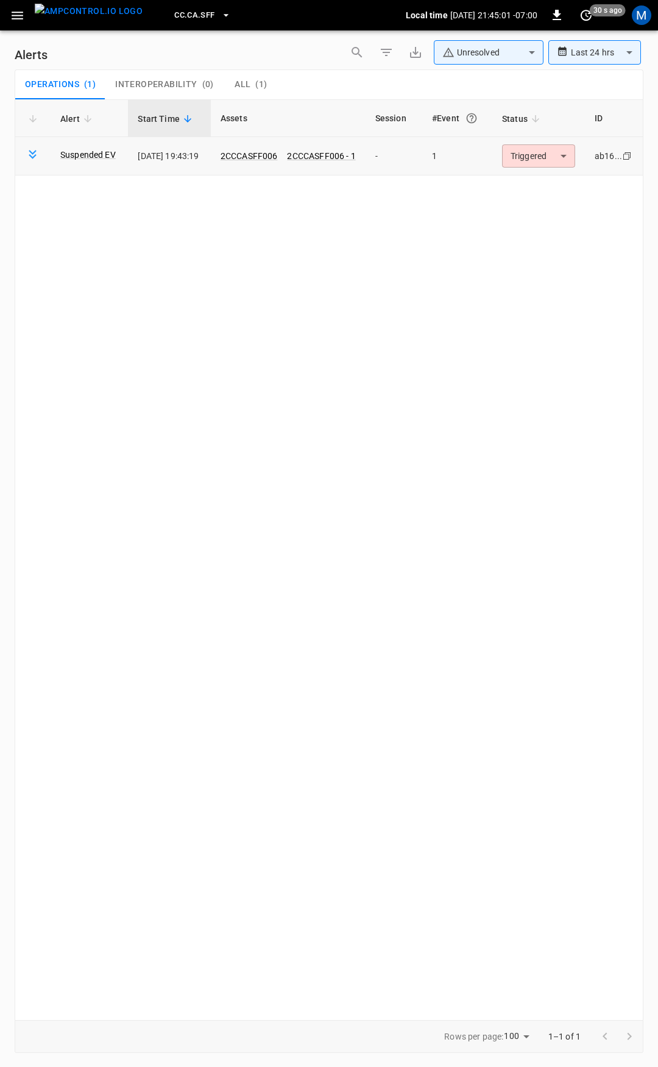
click at [537, 162] on body "**********" at bounding box center [329, 531] width 658 height 1063
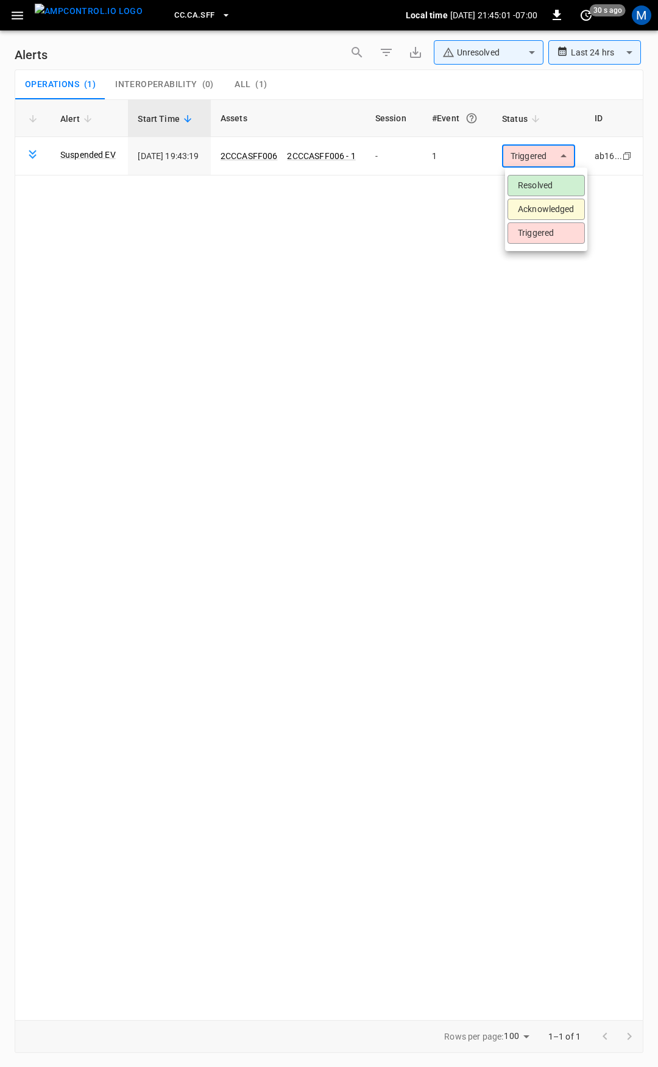
click at [540, 193] on li "Resolved" at bounding box center [546, 185] width 77 height 21
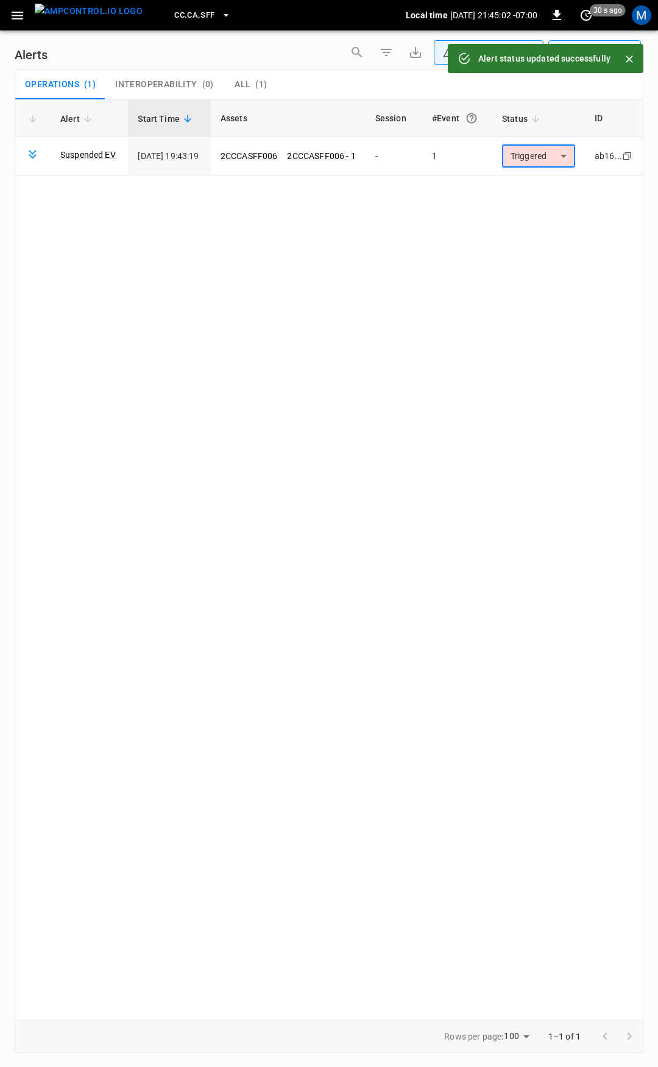
click at [20, 18] on icon "button" at bounding box center [17, 15] width 15 height 15
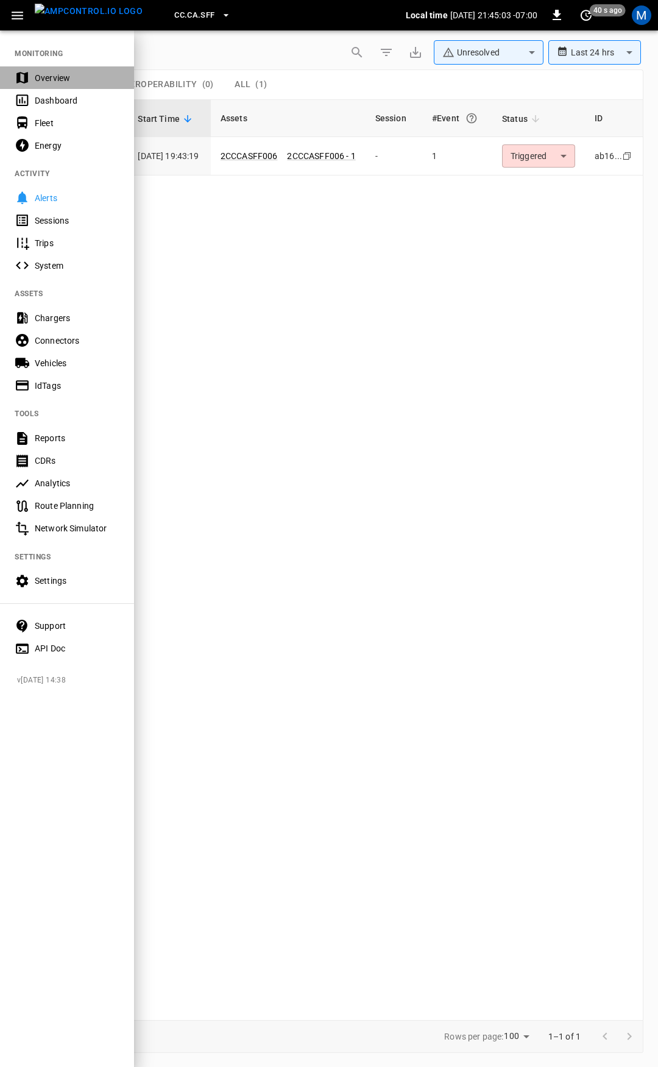
click at [50, 80] on div "Overview" at bounding box center [77, 78] width 85 height 12
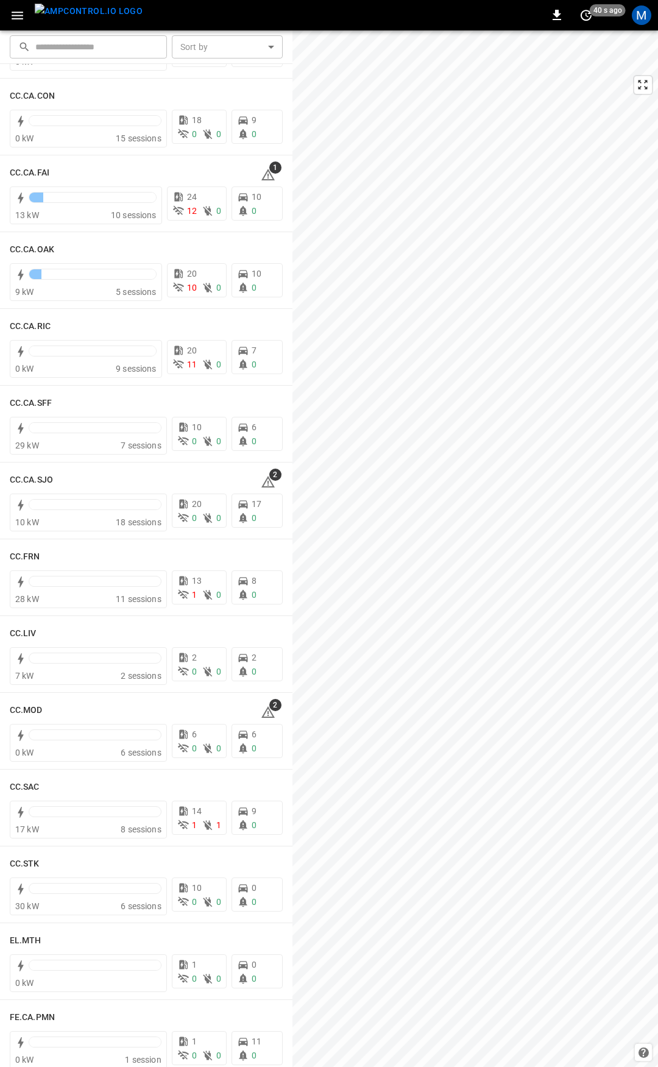
scroll to position [244, 0]
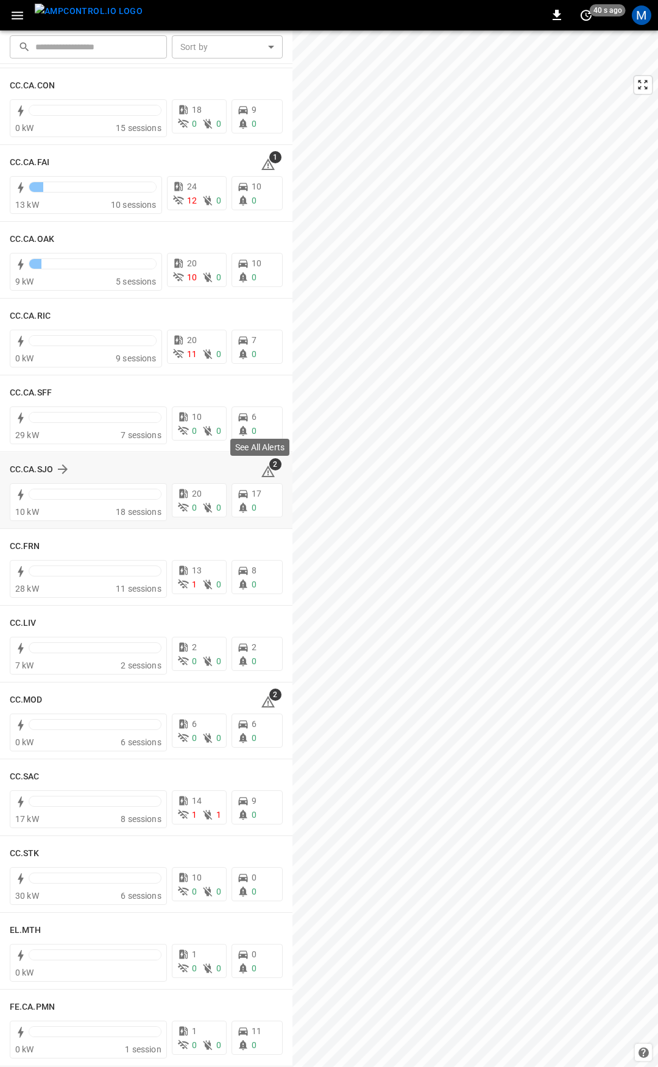
click at [263, 471] on icon at bounding box center [268, 472] width 13 height 12
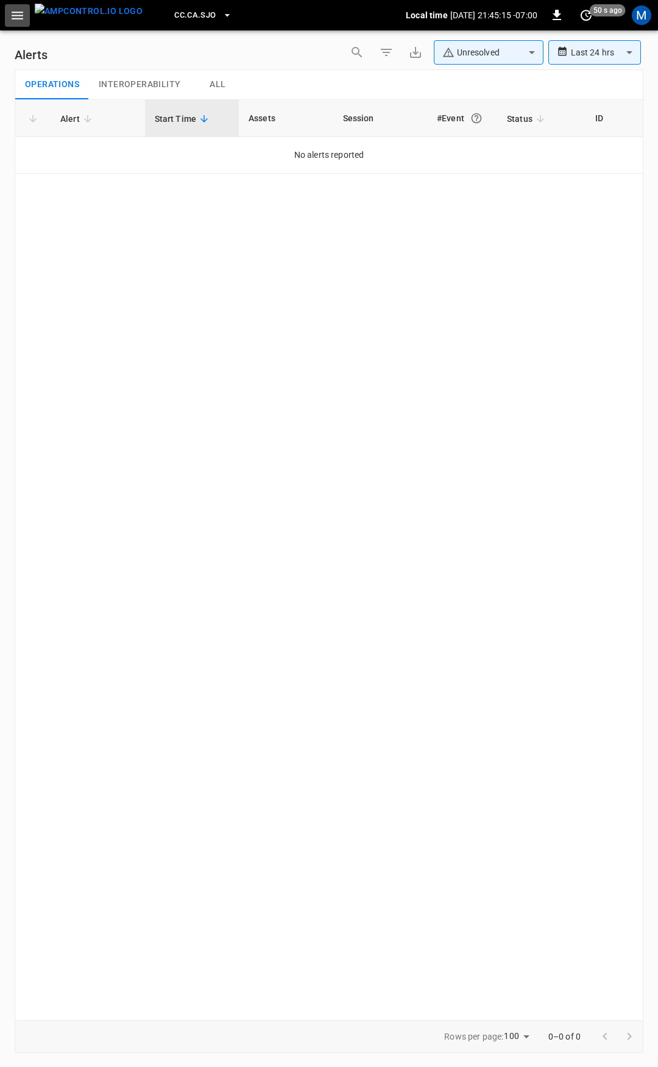
click at [15, 18] on icon "button" at bounding box center [18, 16] width 12 height 8
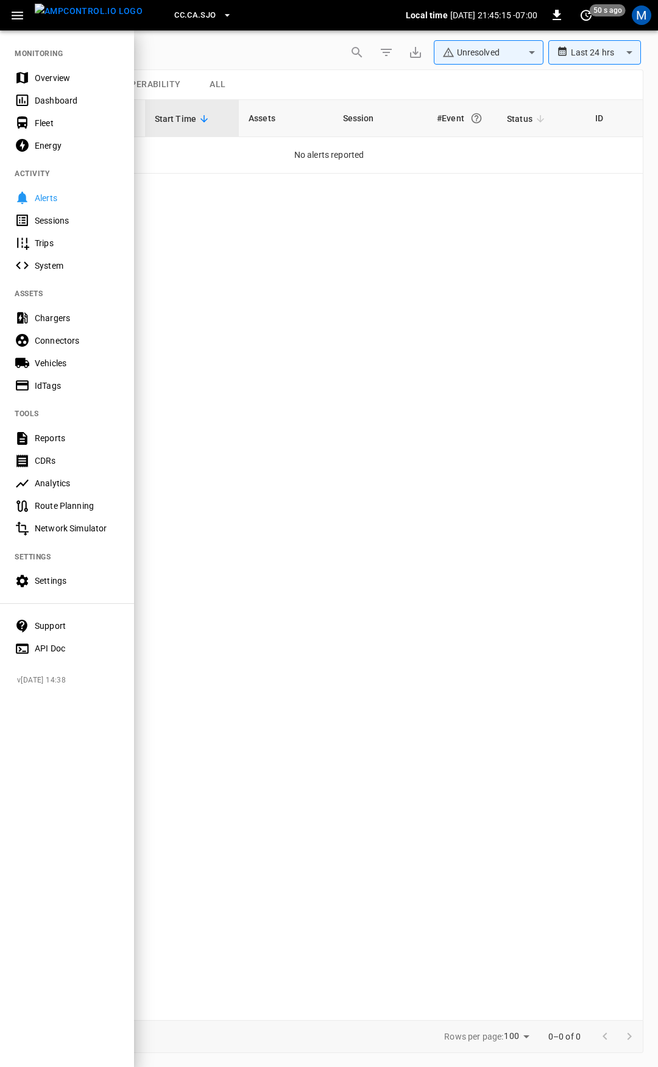
click at [48, 84] on div "Overview" at bounding box center [77, 78] width 85 height 12
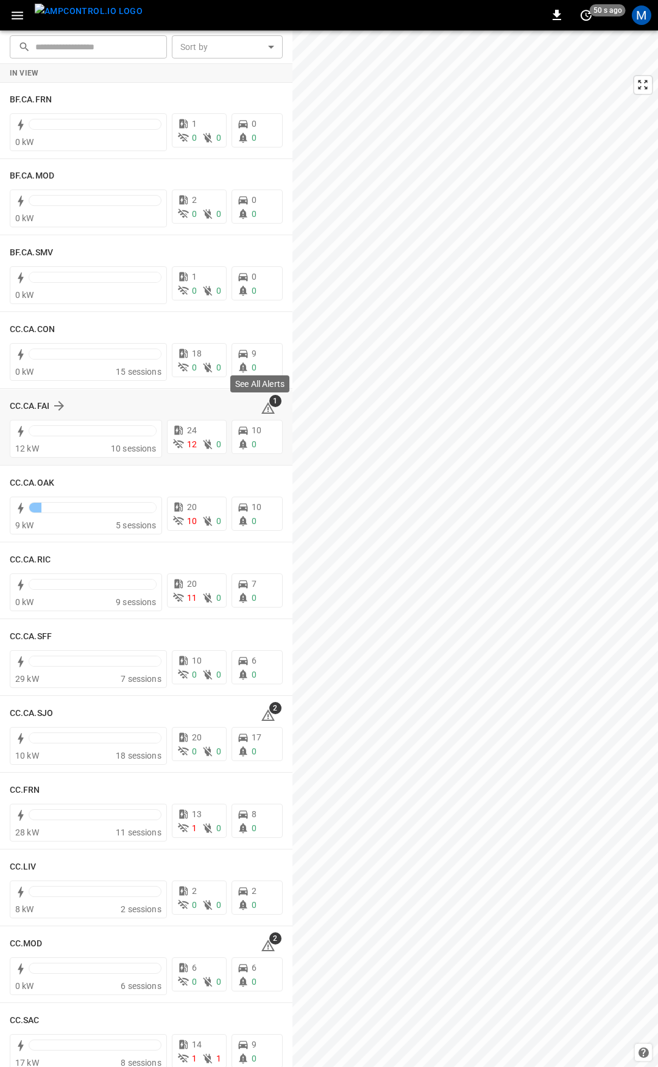
click at [262, 407] on icon at bounding box center [268, 408] width 15 height 15
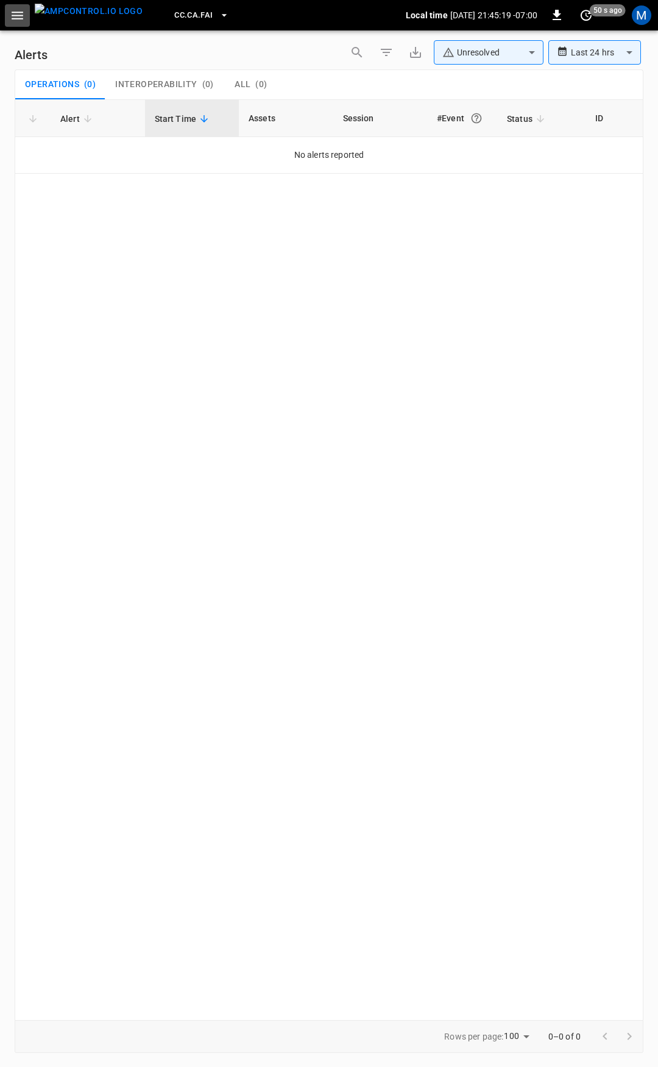
click at [18, 15] on icon "button" at bounding box center [18, 16] width 12 height 8
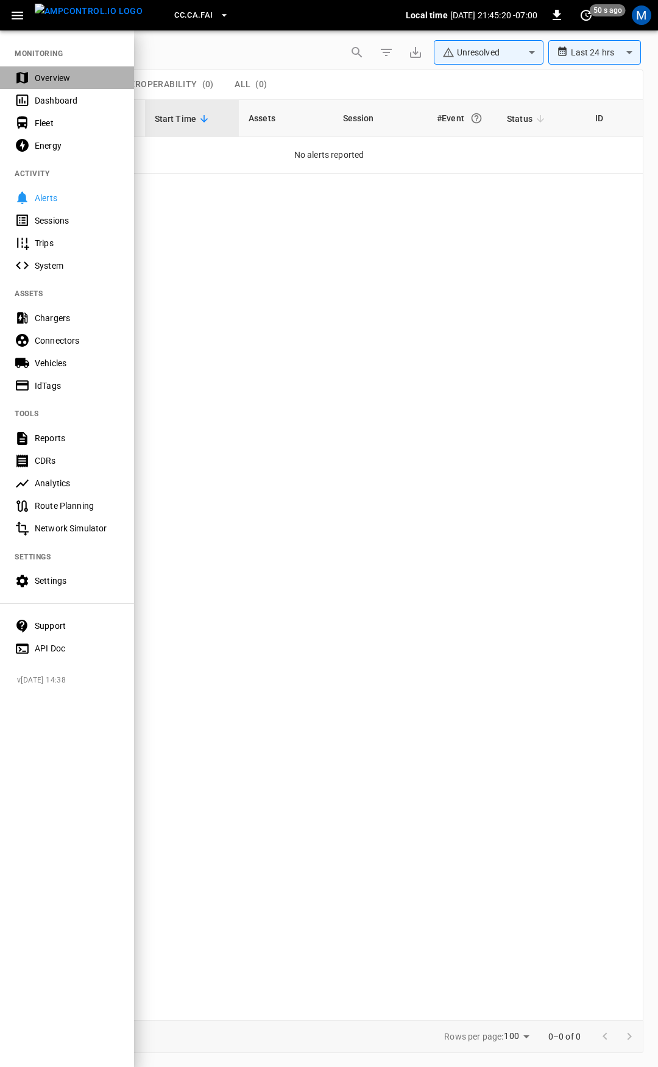
click at [32, 76] on div "Overview" at bounding box center [67, 77] width 134 height 23
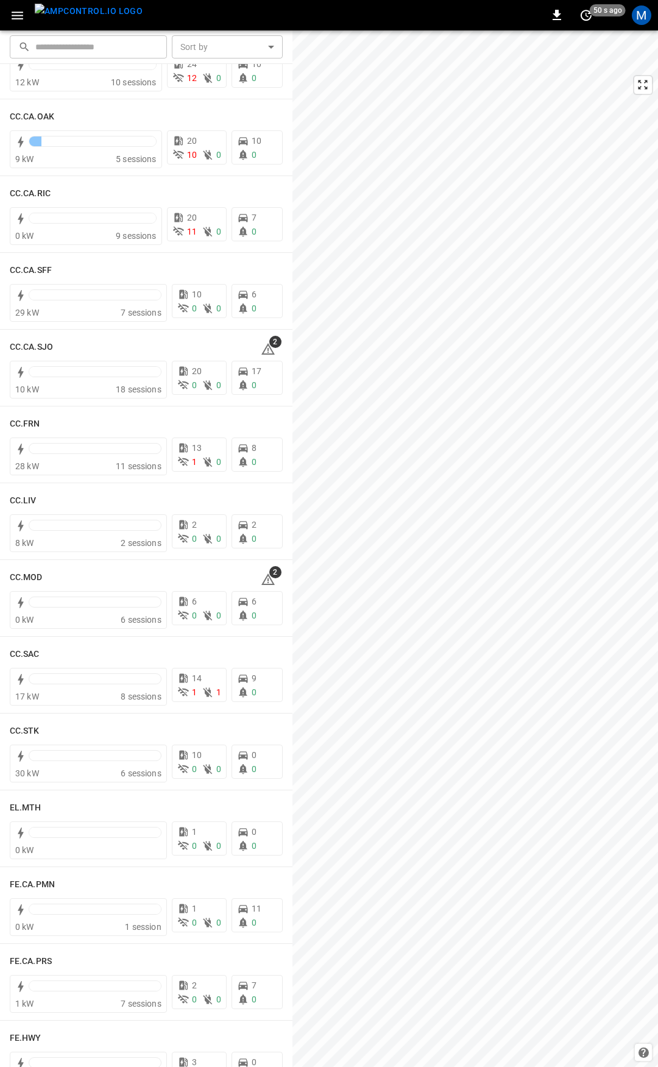
scroll to position [376, 0]
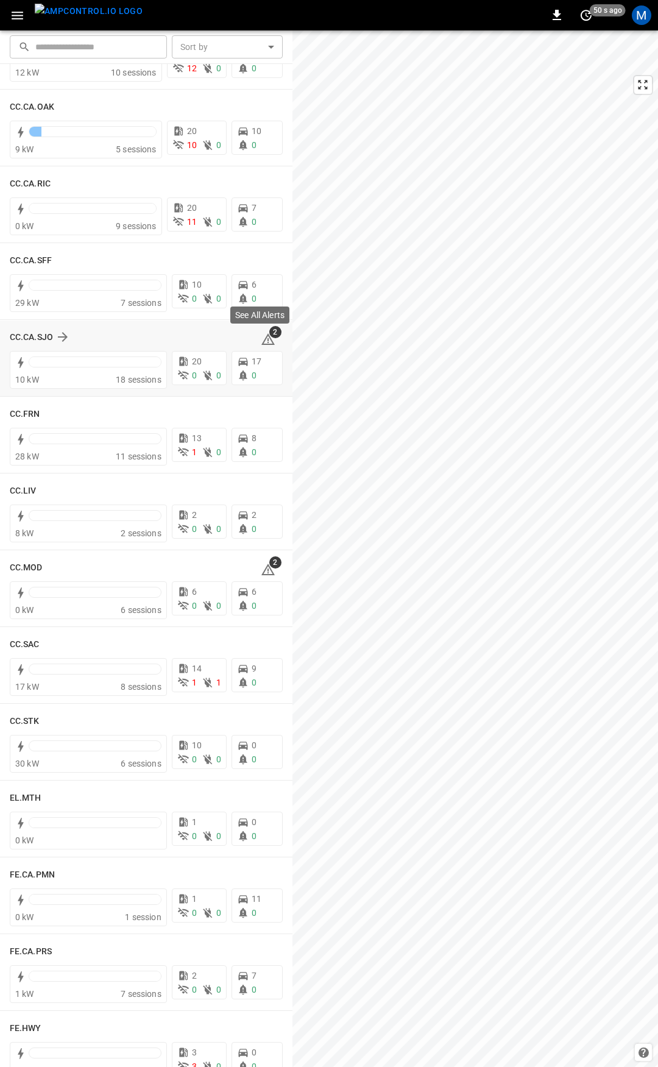
click at [265, 340] on icon at bounding box center [268, 339] width 15 height 15
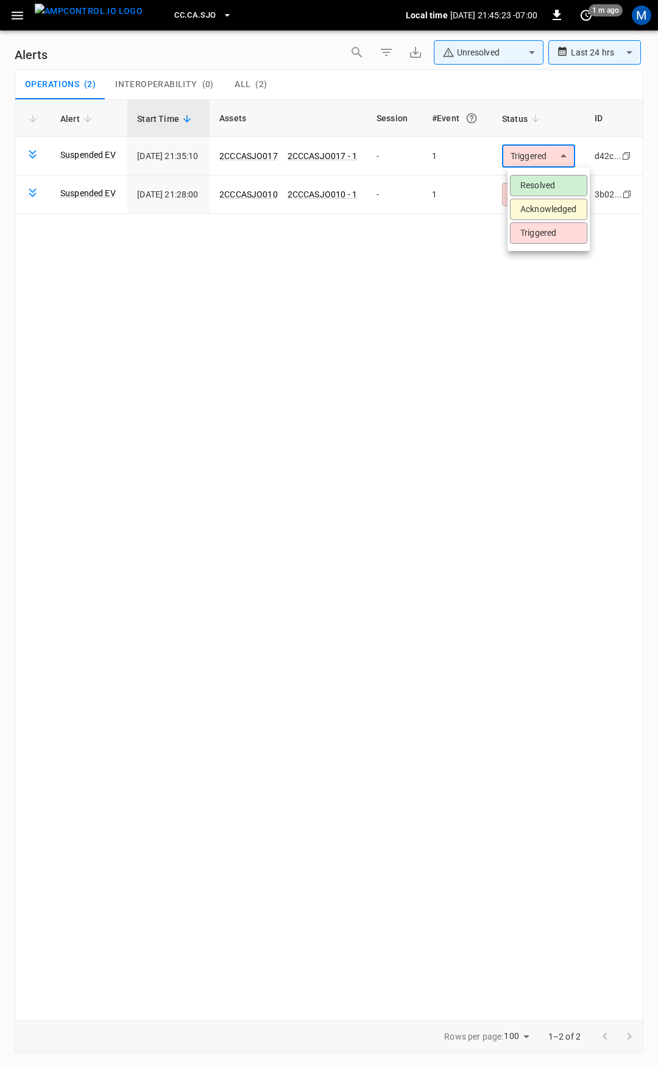
drag, startPoint x: 553, startPoint y: 152, endPoint x: 544, endPoint y: 180, distance: 29.7
click at [552, 156] on body "**********" at bounding box center [329, 531] width 658 height 1063
click at [544, 181] on li "Resolved" at bounding box center [548, 185] width 77 height 21
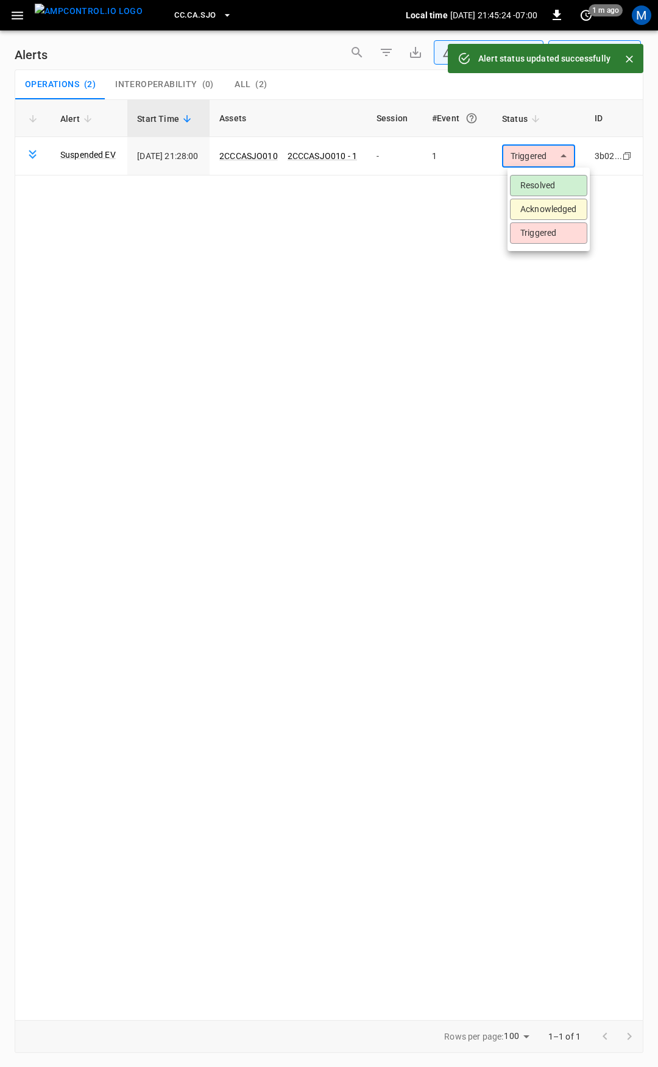
click at [547, 152] on body "**********" at bounding box center [329, 531] width 658 height 1063
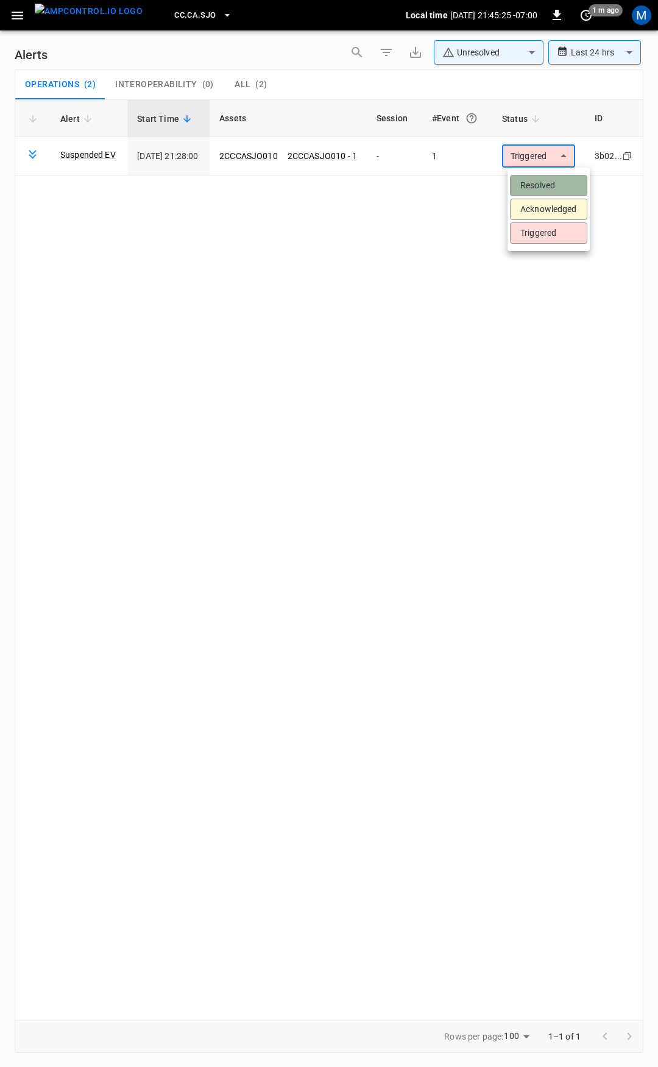
click at [549, 185] on li "Resolved" at bounding box center [548, 185] width 77 height 21
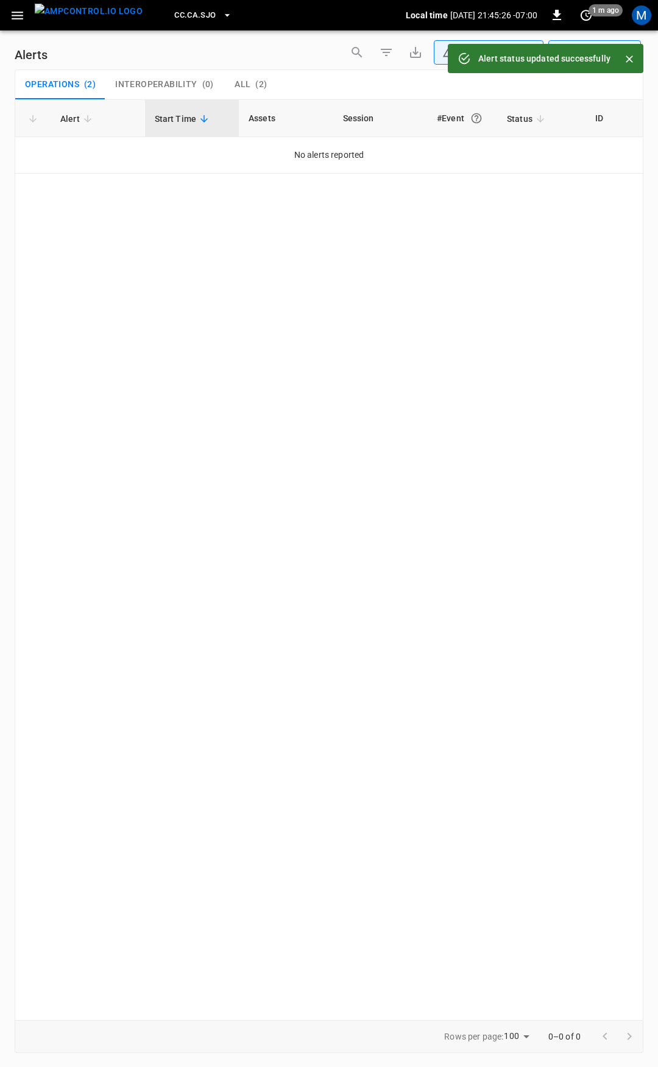
click at [7, 20] on button "button" at bounding box center [17, 15] width 25 height 23
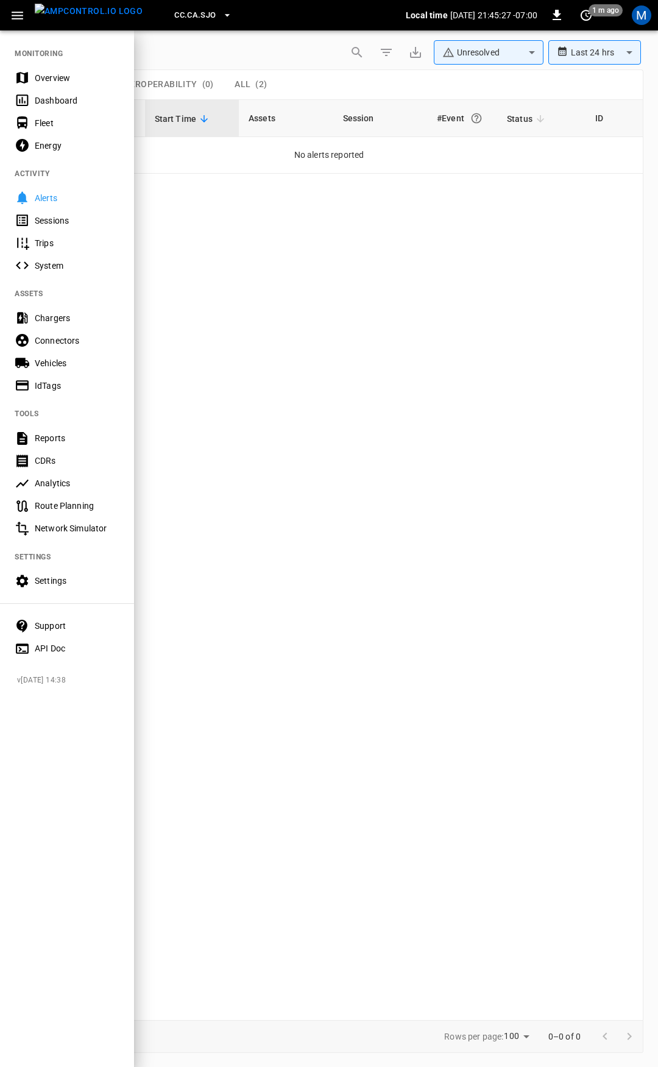
click at [63, 78] on div "Overview" at bounding box center [77, 78] width 85 height 12
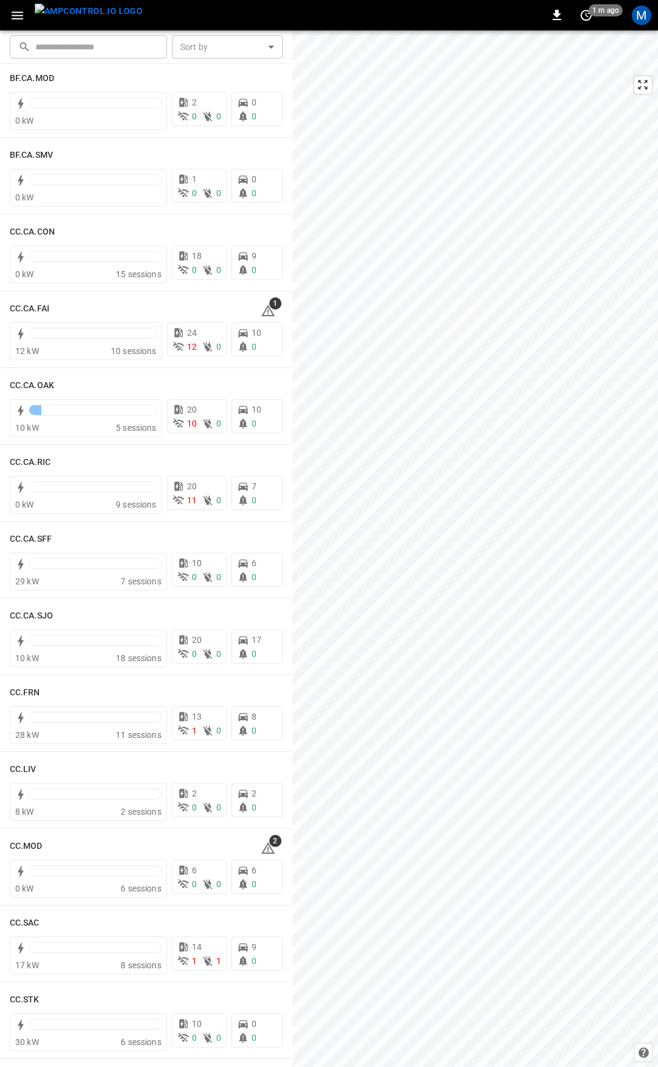
scroll to position [155, 0]
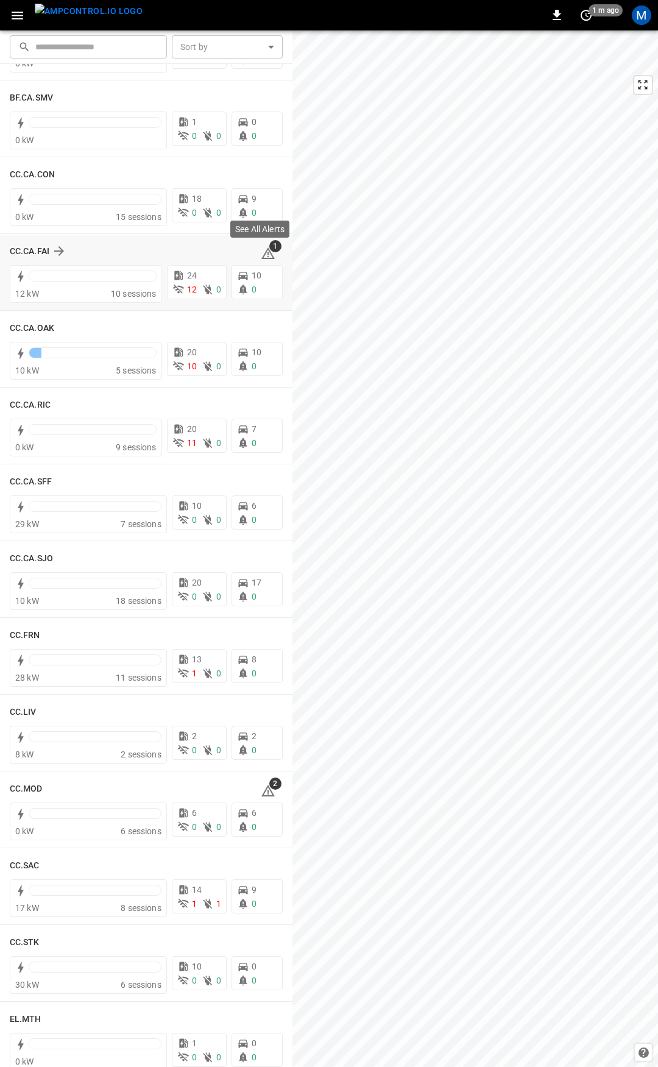
click at [269, 251] on span "1" at bounding box center [275, 246] width 12 height 12
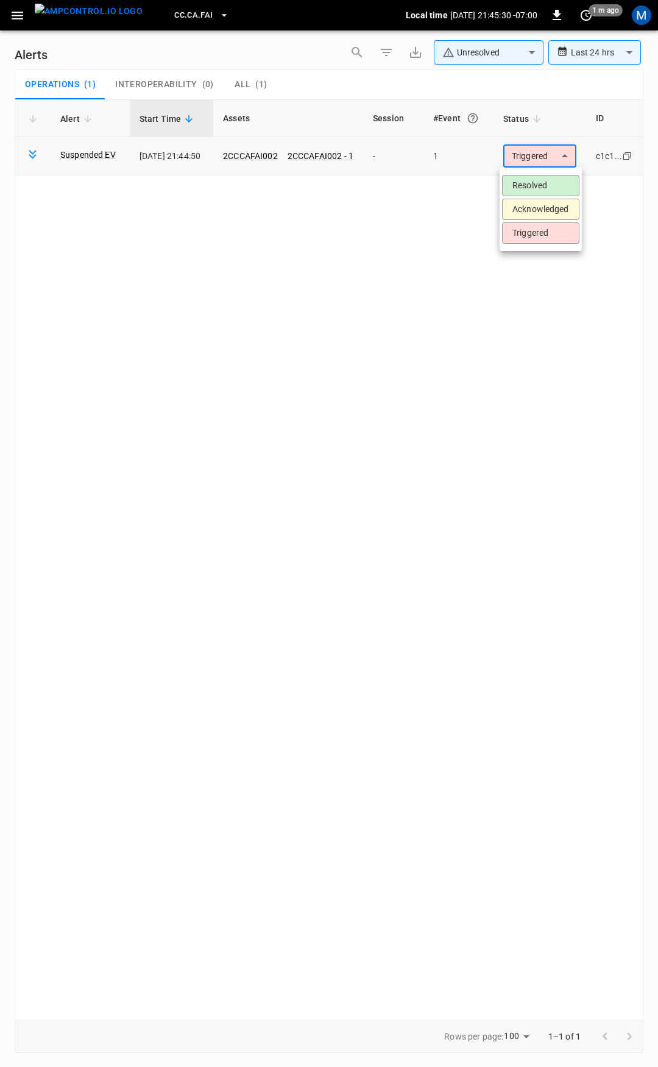
click at [555, 157] on body "**********" at bounding box center [329, 531] width 658 height 1063
click at [553, 192] on li "Resolved" at bounding box center [540, 185] width 77 height 21
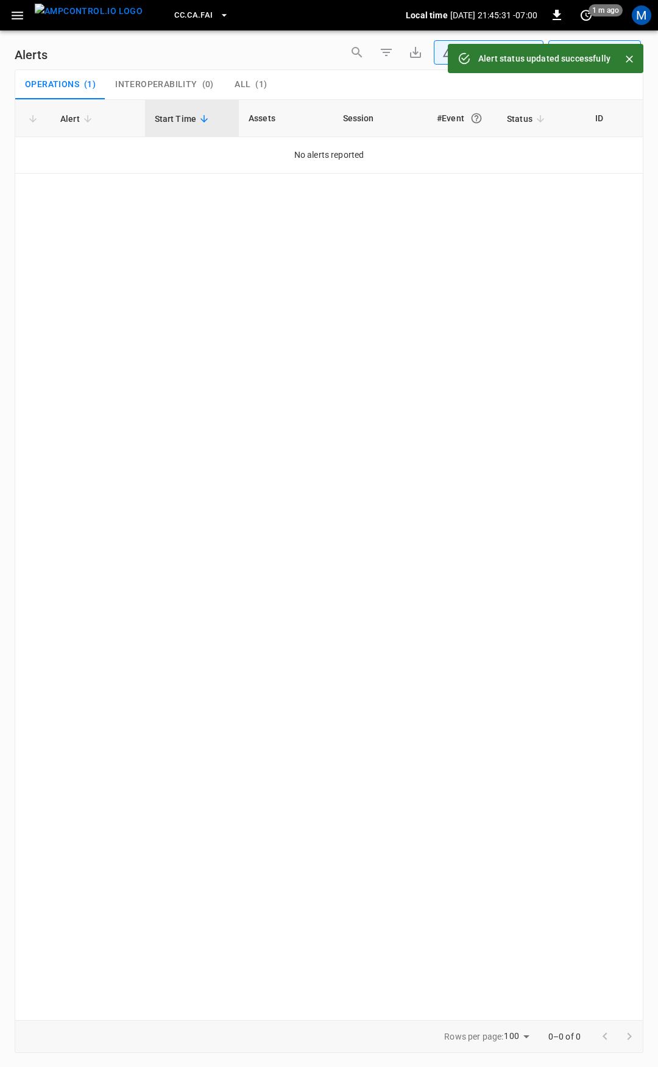
click at [22, 23] on button "button" at bounding box center [17, 15] width 25 height 23
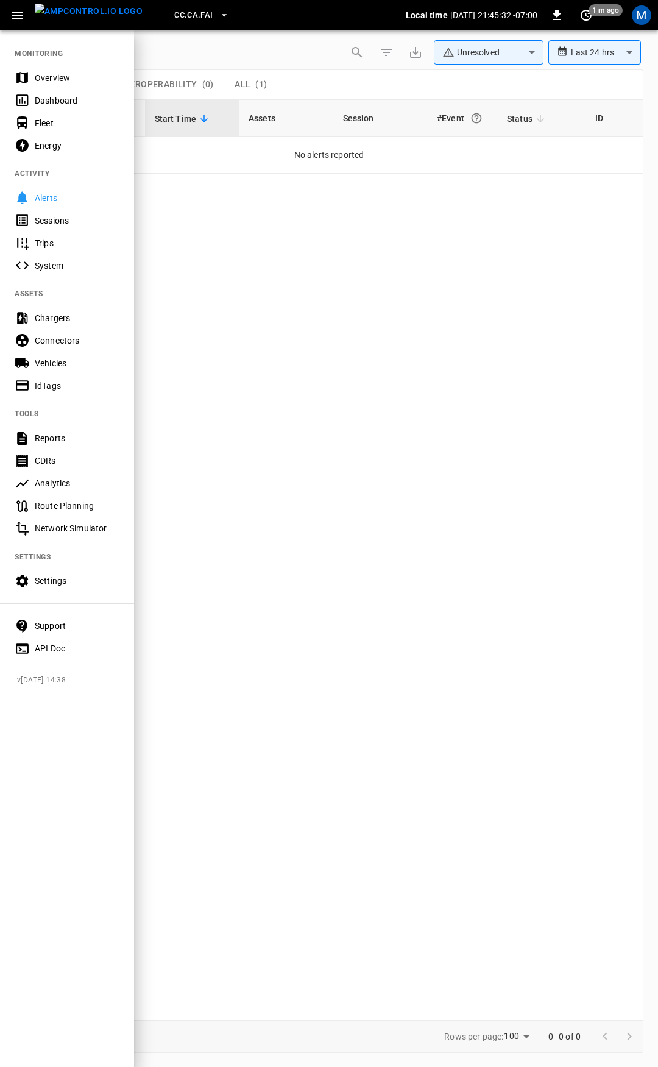
drag, startPoint x: 47, startPoint y: 75, endPoint x: 193, endPoint y: 121, distance: 152.9
click at [48, 75] on div "Overview" at bounding box center [77, 78] width 85 height 12
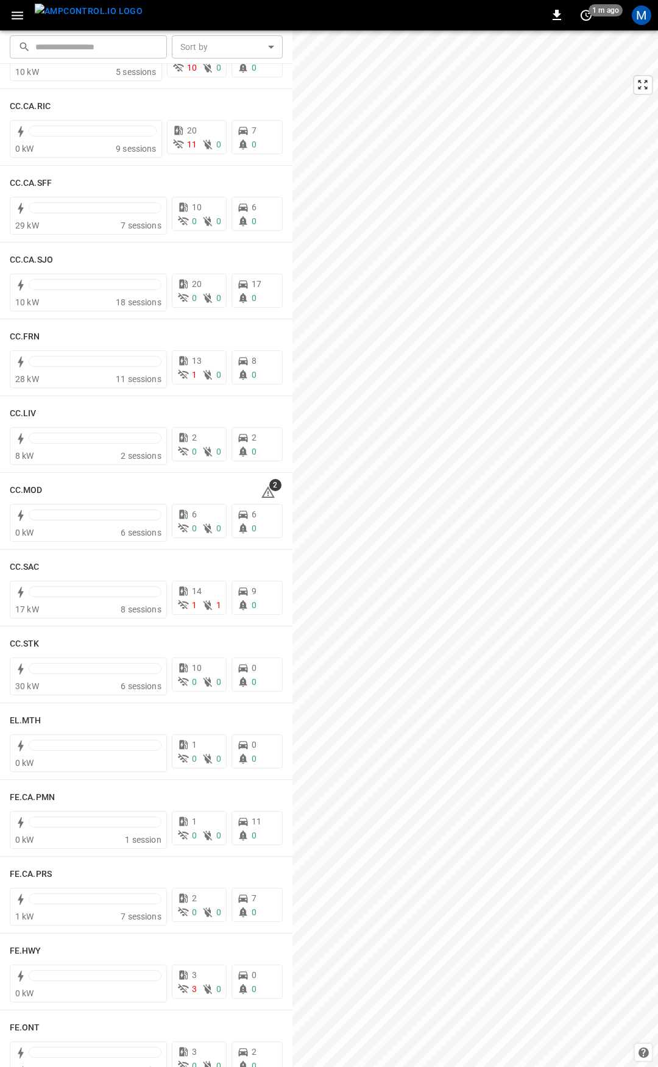
scroll to position [553, 0]
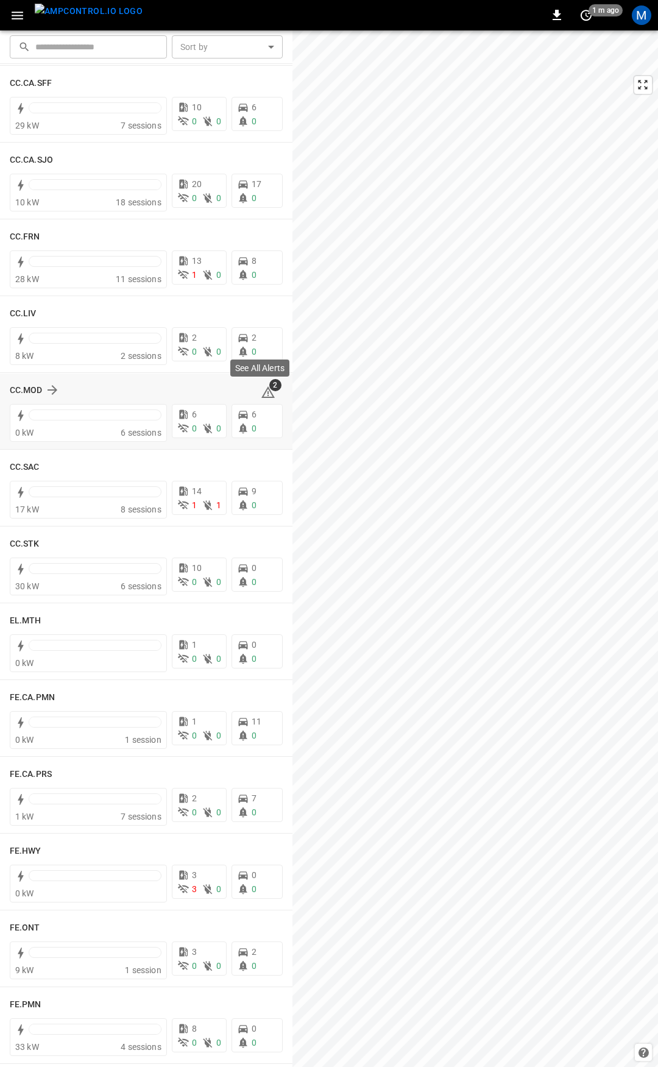
click at [268, 394] on icon at bounding box center [268, 393] width 1 height 5
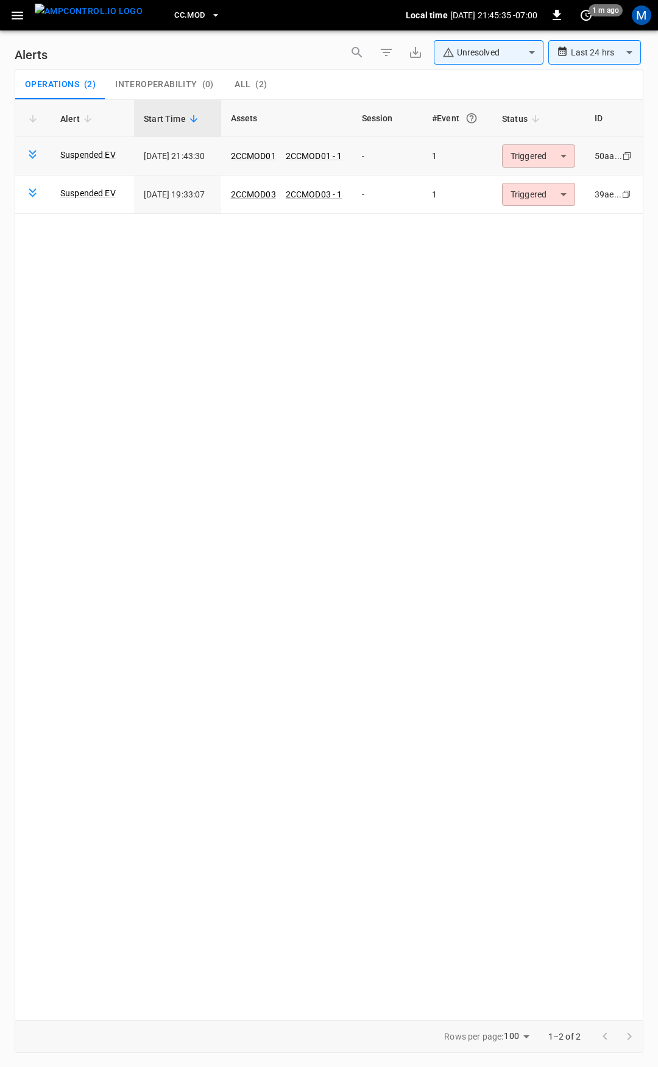
click at [544, 149] on body "**********" at bounding box center [329, 531] width 658 height 1063
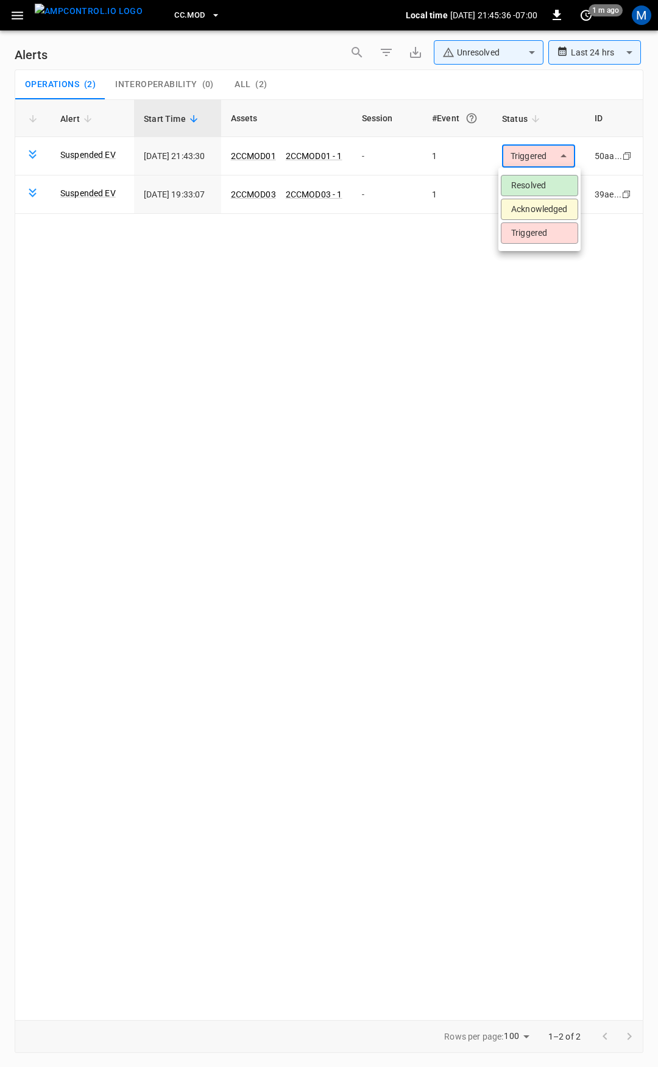
click at [546, 178] on li "Resolved" at bounding box center [539, 185] width 77 height 21
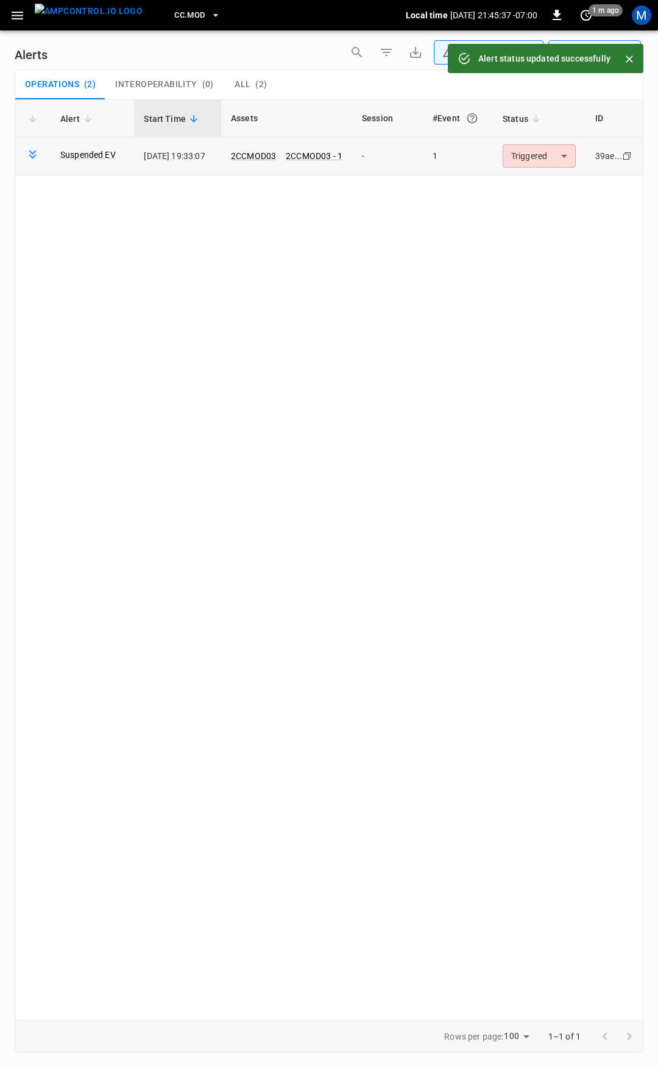
click at [536, 158] on body "**********" at bounding box center [329, 531] width 658 height 1063
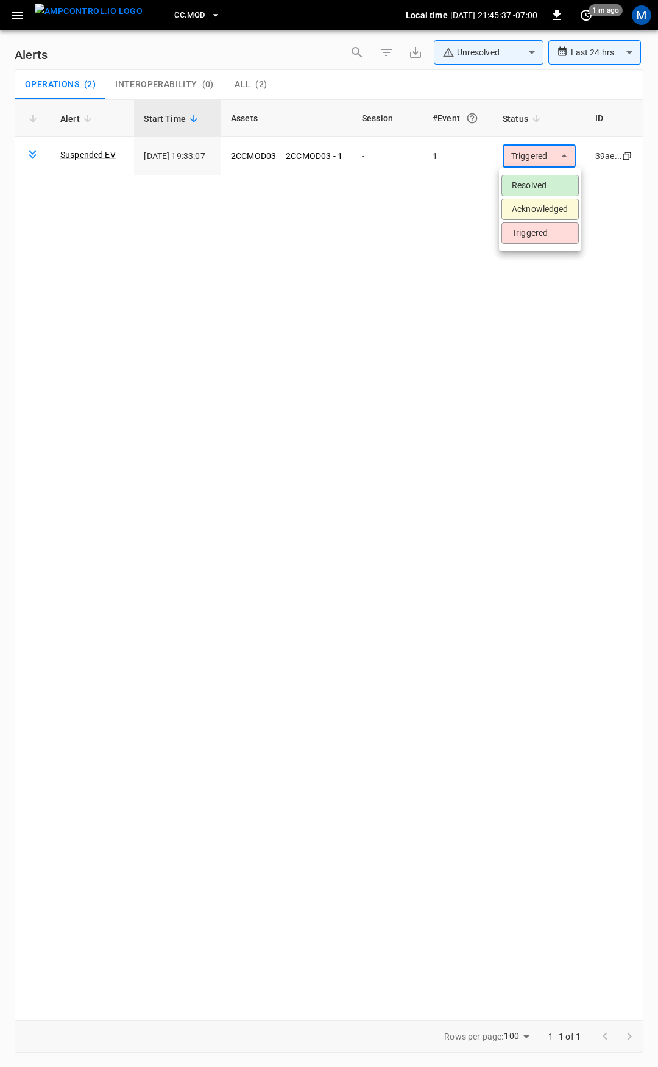
drag, startPoint x: 549, startPoint y: 176, endPoint x: 553, endPoint y: 193, distance: 17.6
click at [551, 180] on li "Resolved" at bounding box center [540, 185] width 77 height 21
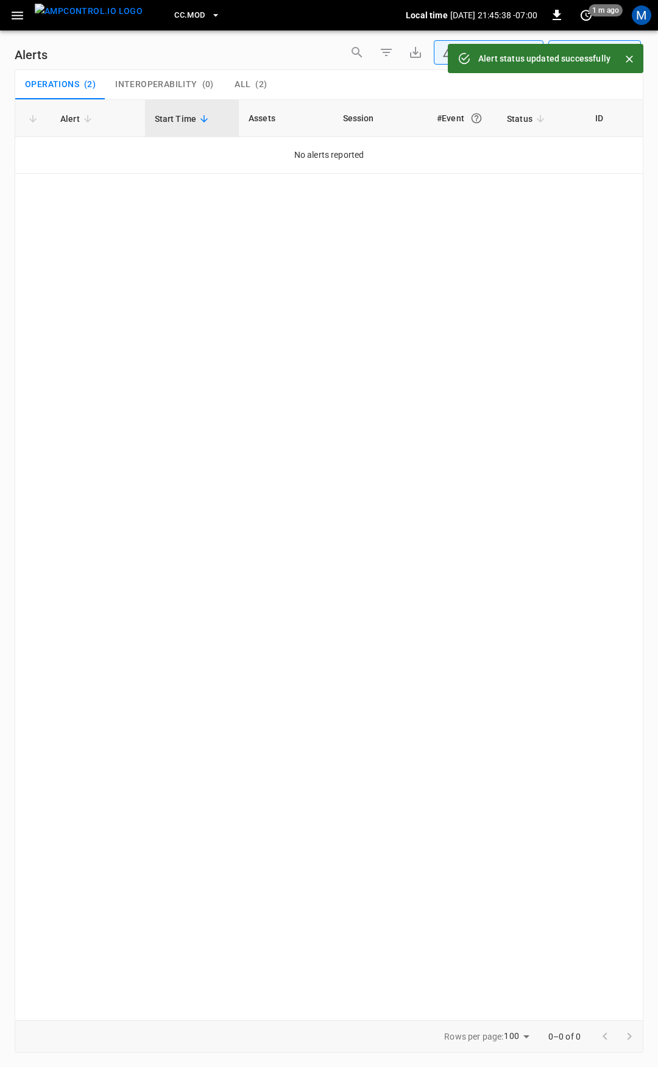
click at [15, 13] on icon "button" at bounding box center [17, 15] width 15 height 15
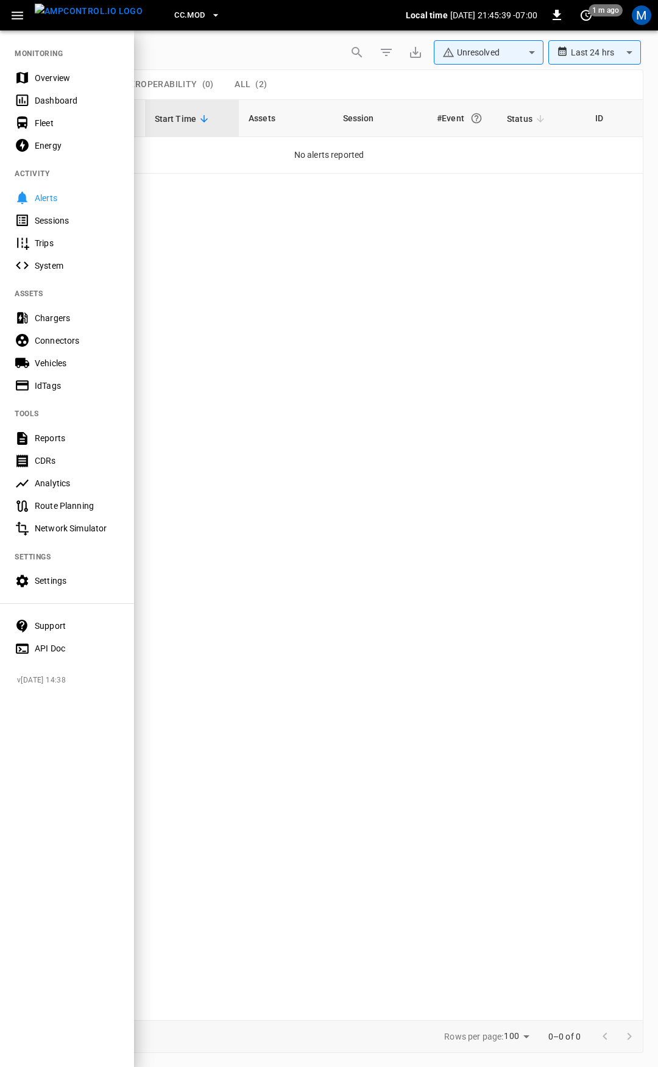
click at [39, 74] on div "Overview" at bounding box center [77, 78] width 85 height 12
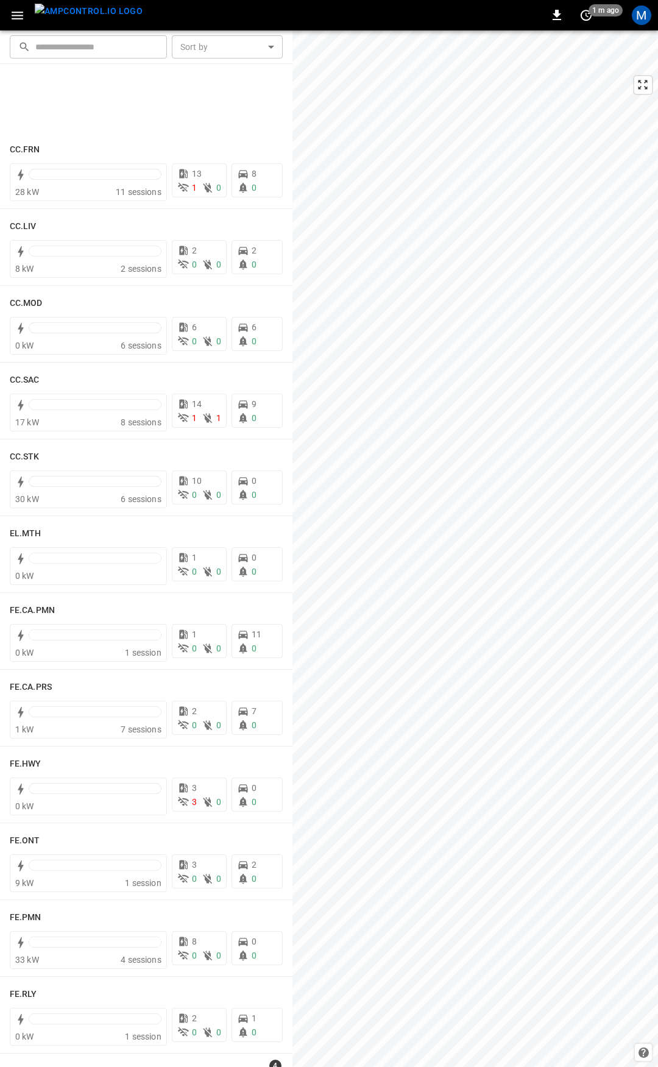
scroll to position [938, 0]
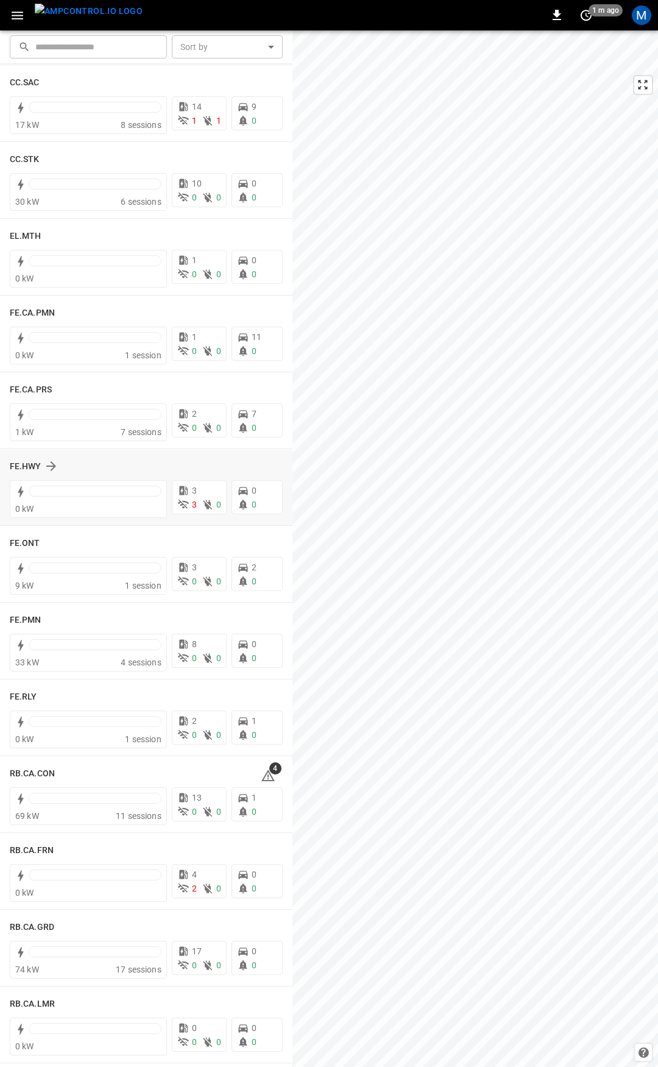
click at [301, 858] on div "​ ​ Sort by ​ Sort by CC.FRN 28 kW 11 sessions 13 1 0 8 0 CC.LIV 8 kW 2 session…" at bounding box center [329, 548] width 658 height 1037
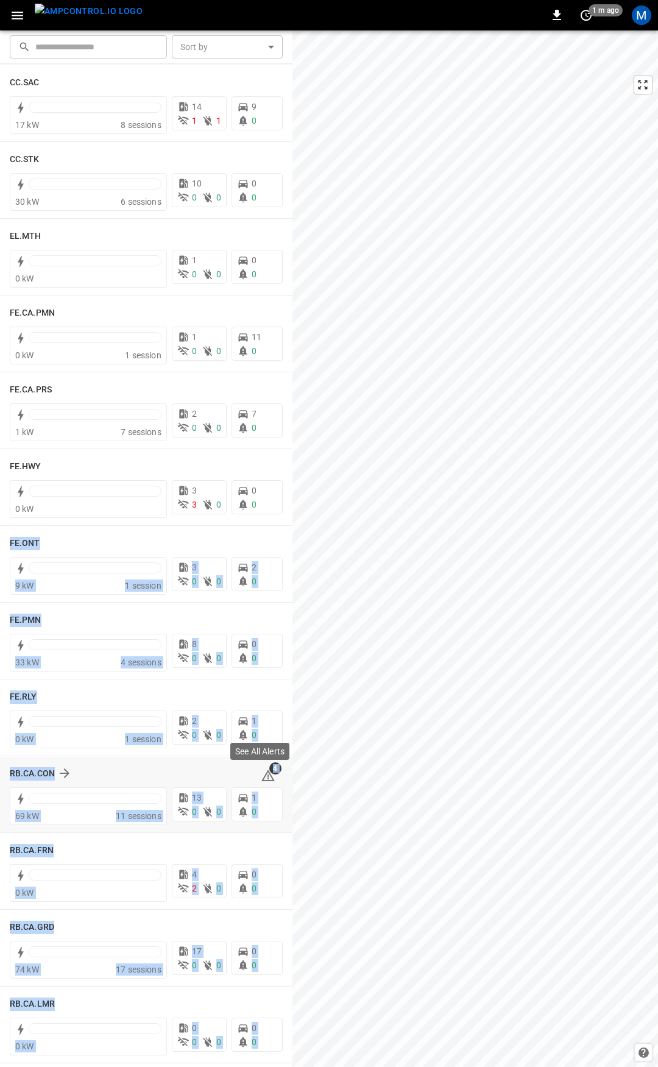
click at [261, 775] on icon at bounding box center [268, 776] width 15 height 15
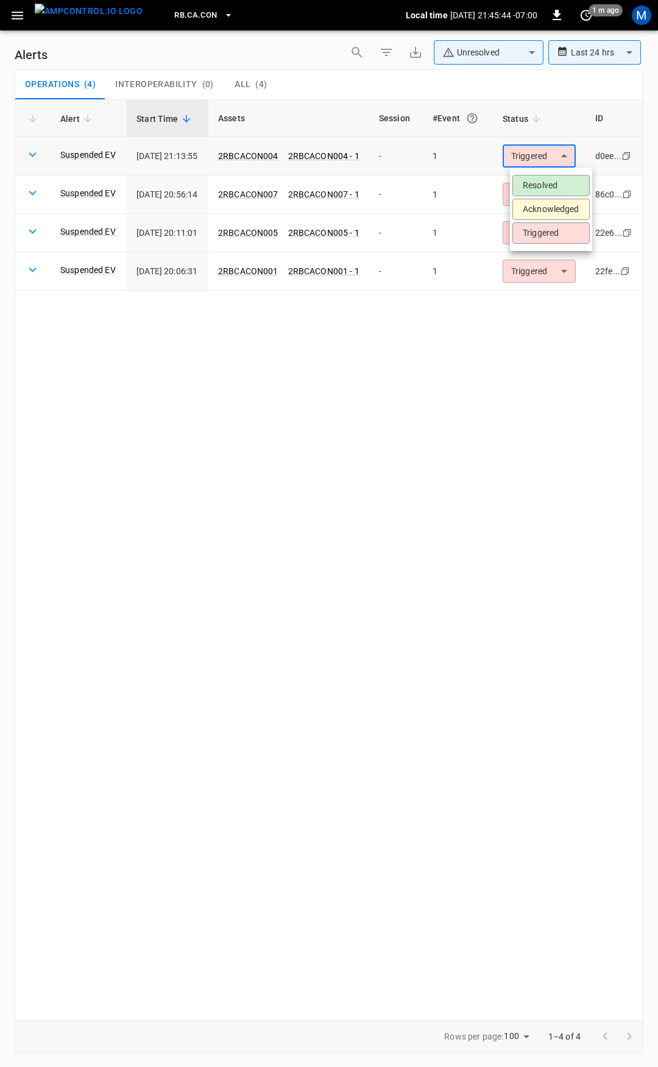
click at [561, 148] on body "**********" at bounding box center [329, 531] width 658 height 1063
click at [560, 178] on li "Resolved" at bounding box center [551, 185] width 77 height 21
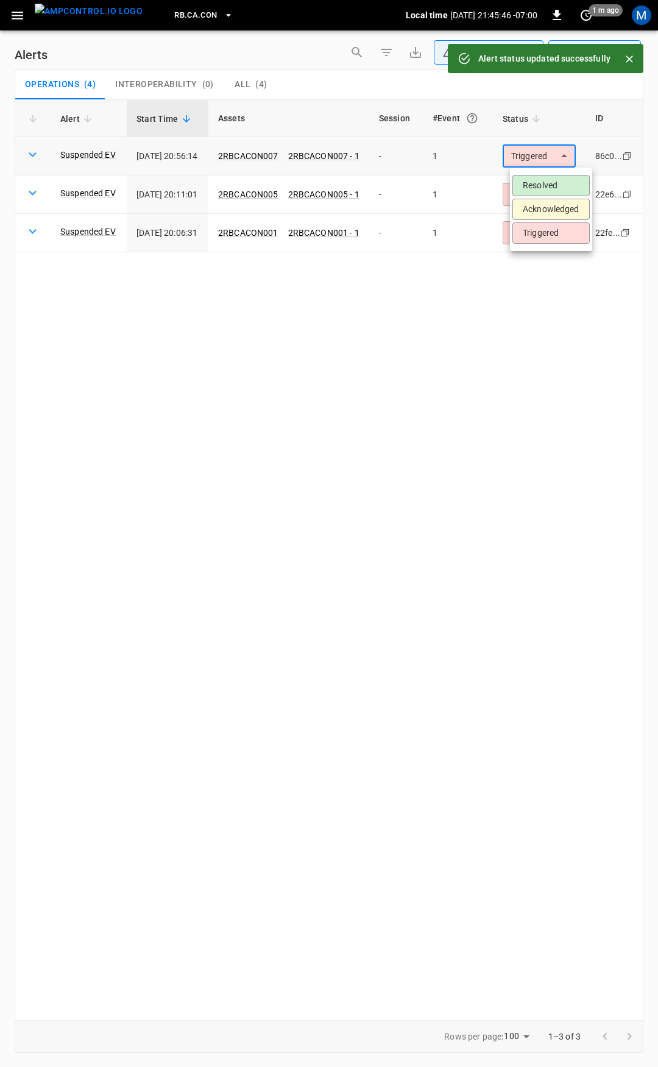
click at [567, 161] on body "**********" at bounding box center [329, 531] width 658 height 1063
drag, startPoint x: 553, startPoint y: 188, endPoint x: 549, endPoint y: 174, distance: 15.2
click at [553, 187] on li "Resolved" at bounding box center [551, 185] width 77 height 21
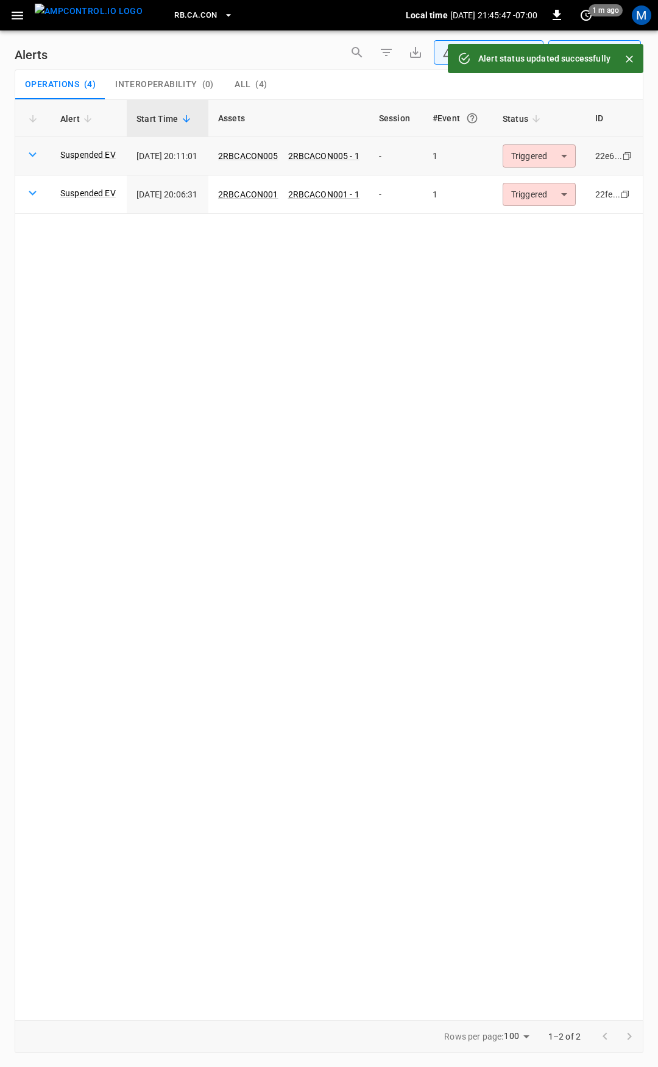
click at [546, 158] on body "**********" at bounding box center [329, 531] width 658 height 1063
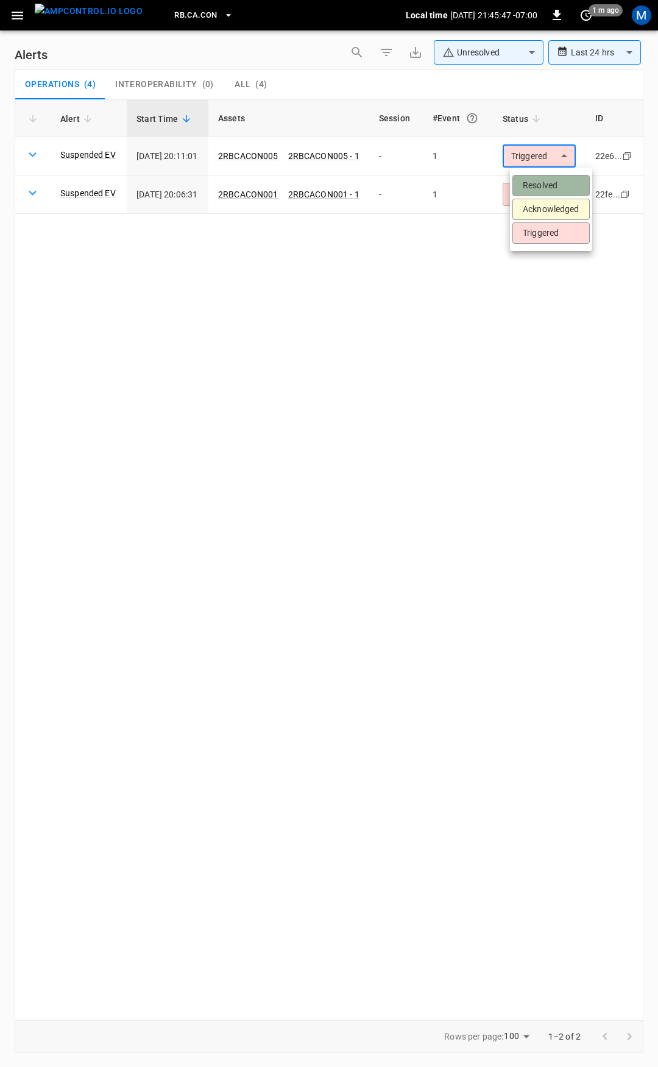
click at [549, 176] on li "Resolved" at bounding box center [551, 185] width 77 height 21
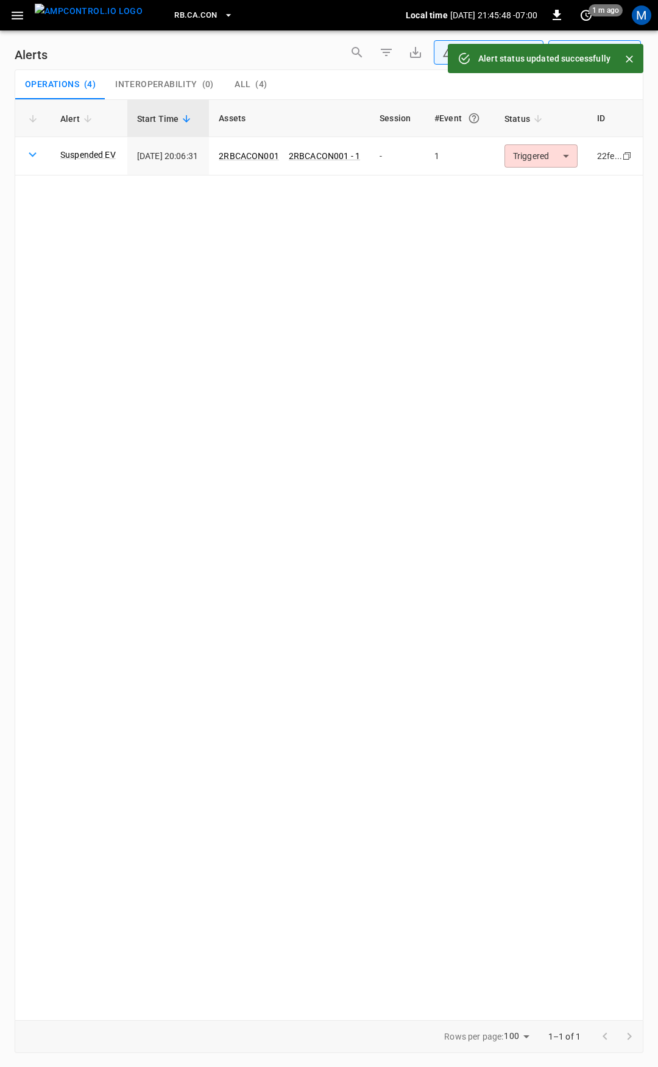
click at [546, 152] on body "**********" at bounding box center [329, 531] width 658 height 1063
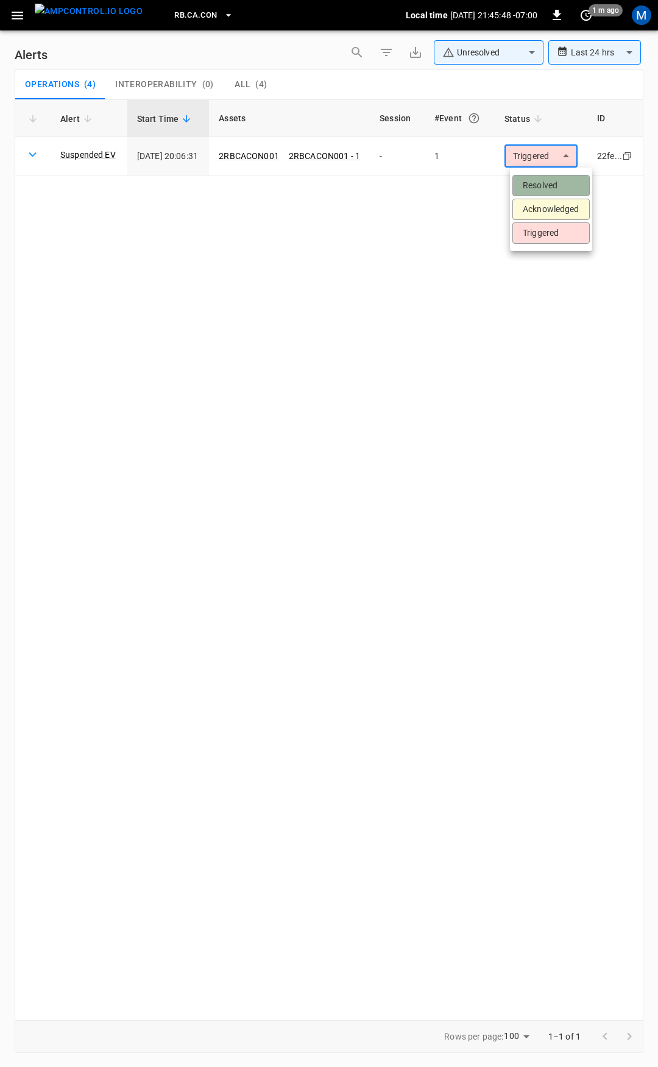
click at [550, 180] on li "Resolved" at bounding box center [551, 185] width 77 height 21
